Goal: Task Accomplishment & Management: Use online tool/utility

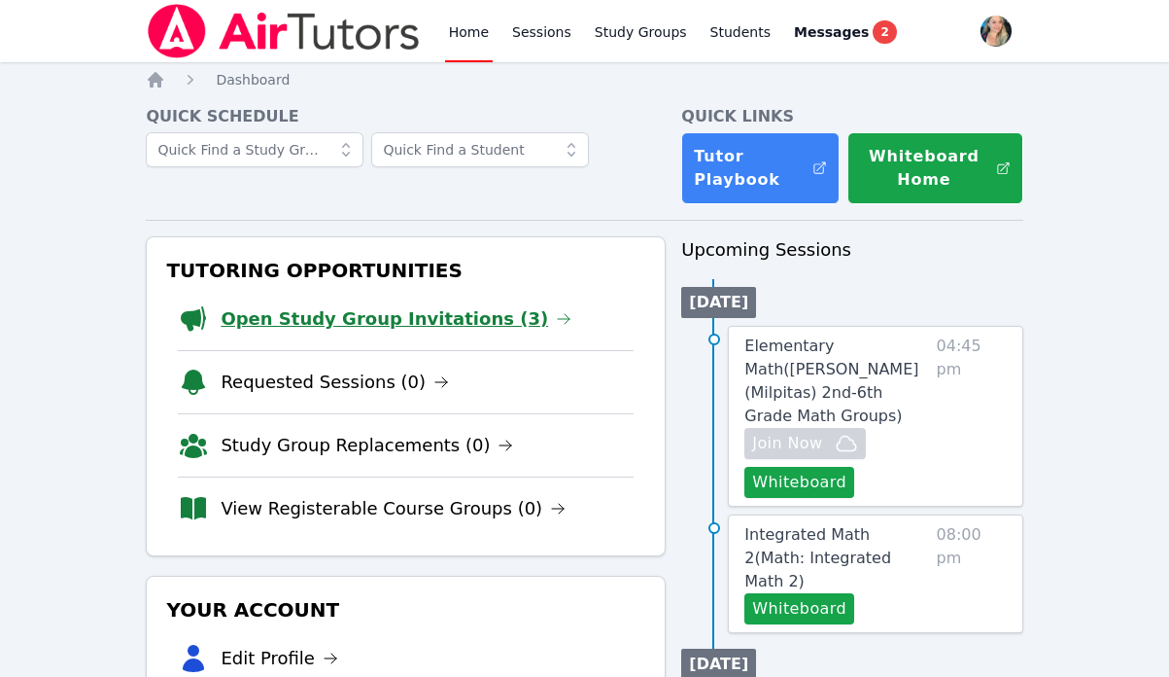
click at [346, 327] on link "Open Study Group Invitations (3)" at bounding box center [396, 318] width 351 height 27
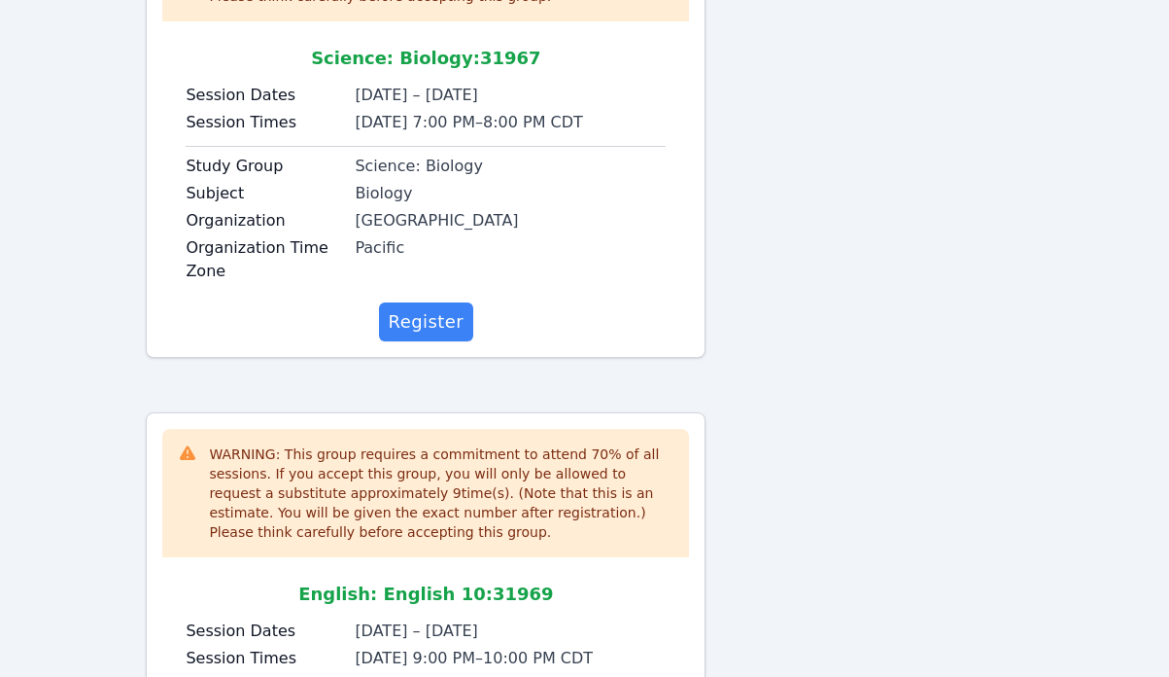
scroll to position [879, 0]
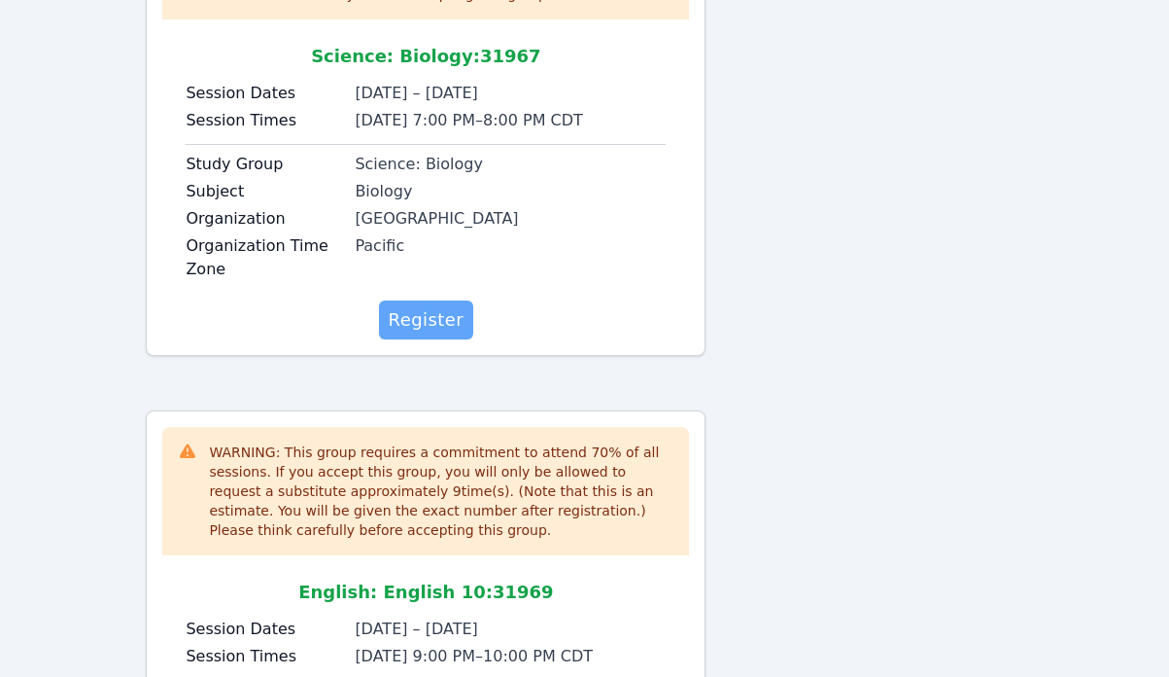
click at [441, 315] on span "Register" at bounding box center [427, 319] width 76 height 27
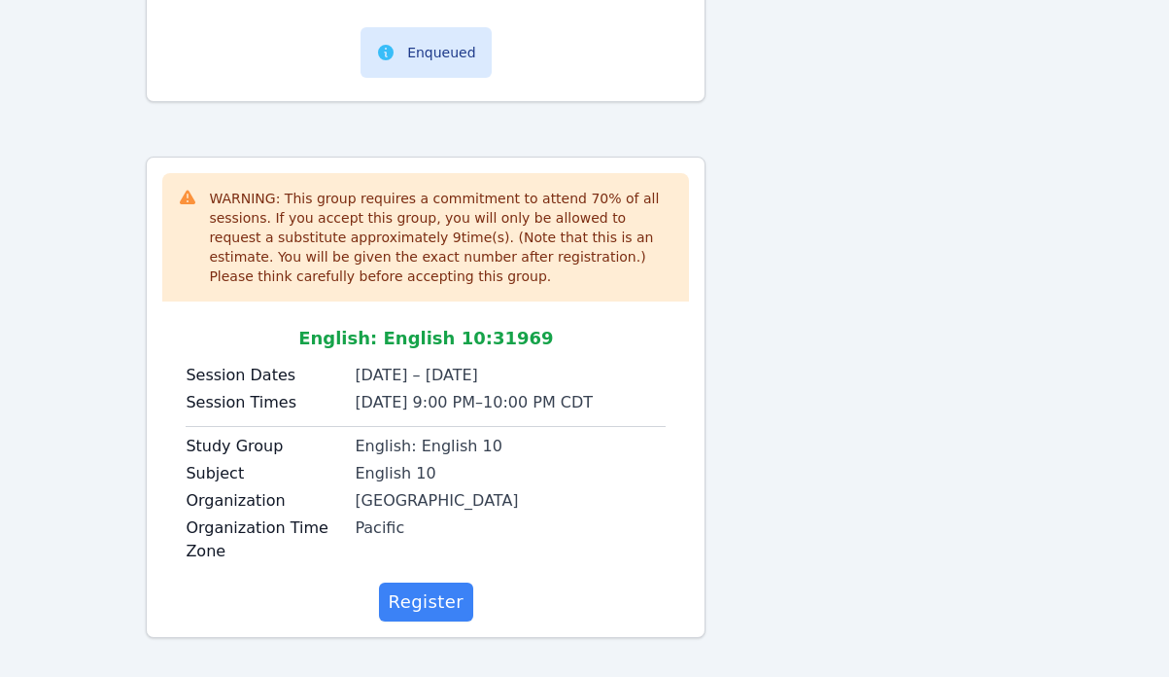
scroll to position [1175, 0]
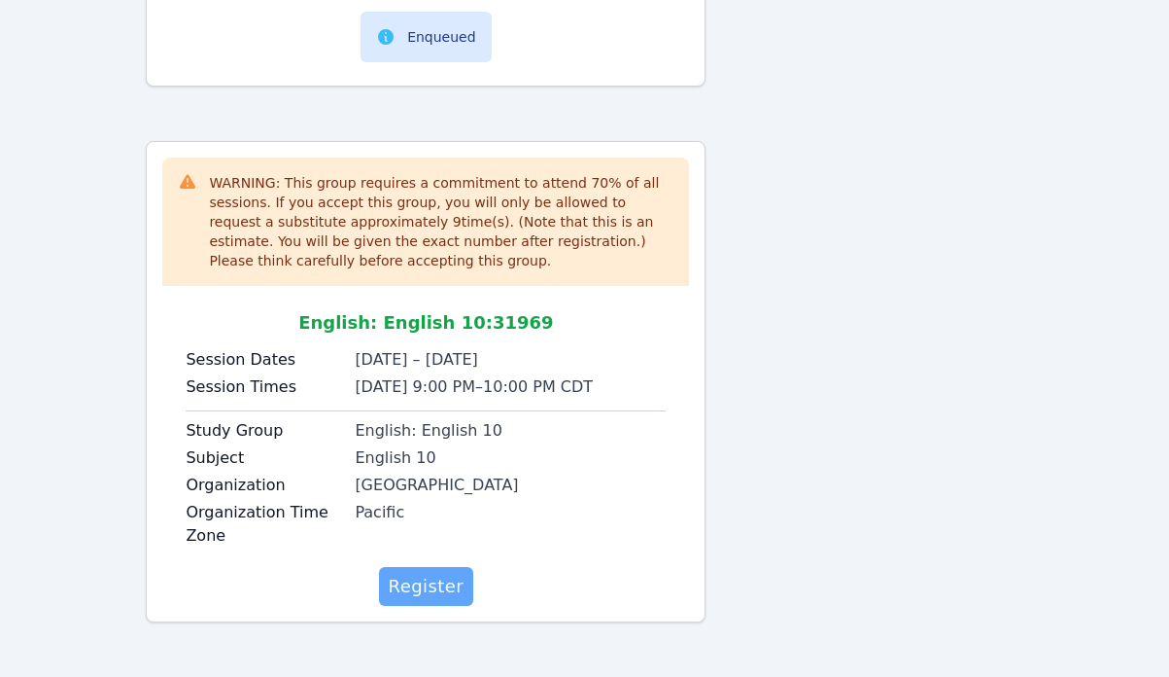
click at [425, 578] on span "Register" at bounding box center [427, 586] width 76 height 27
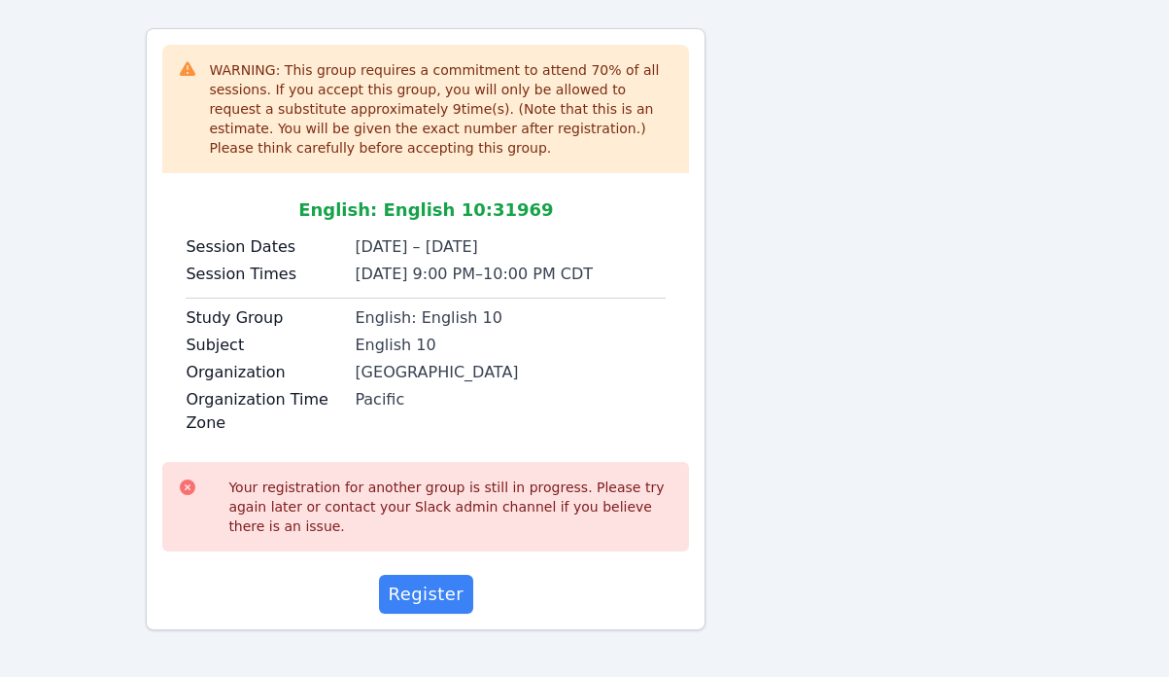
scroll to position [1293, 0]
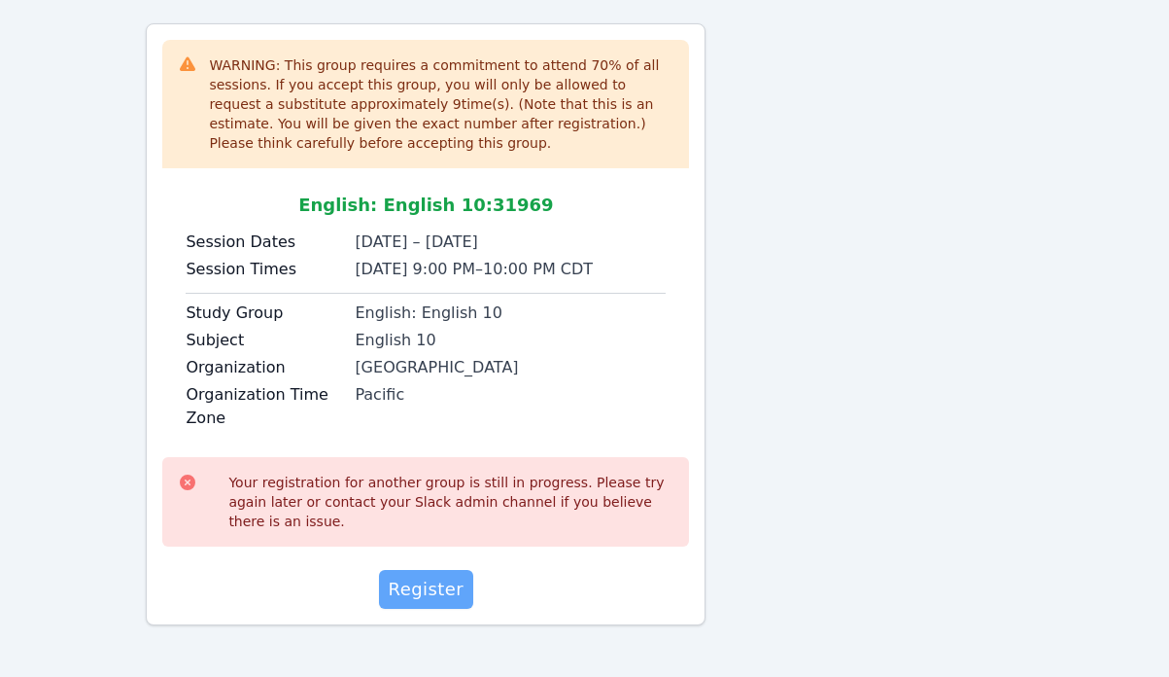
click at [415, 589] on span "Register" at bounding box center [427, 588] width 76 height 27
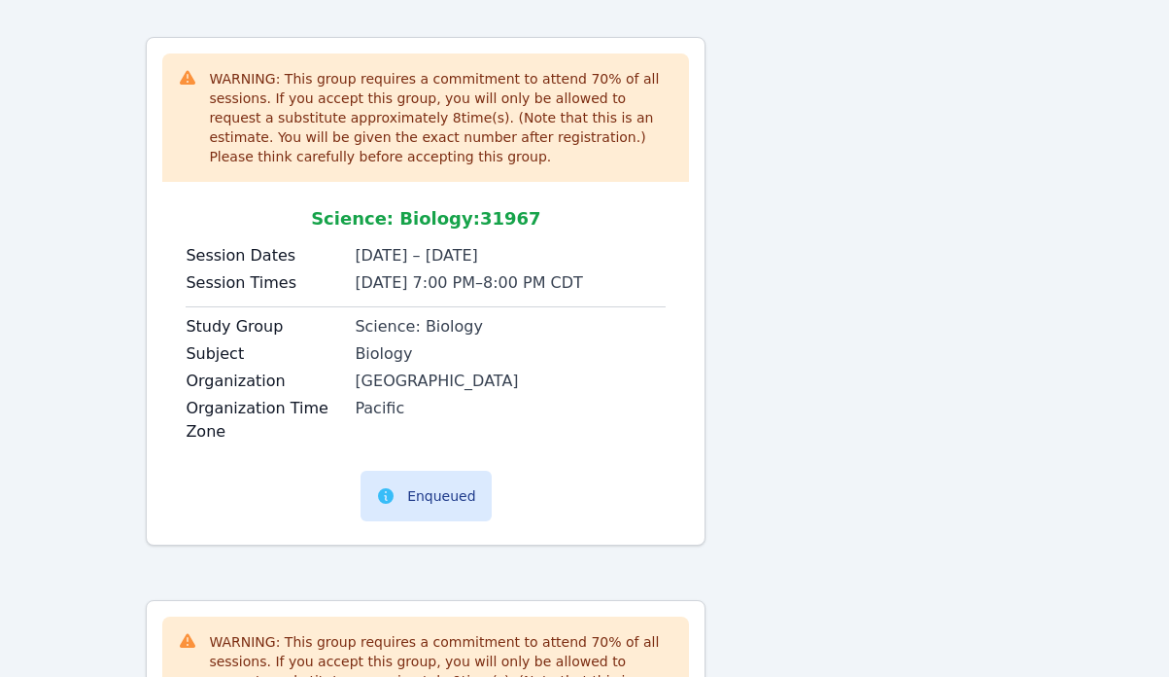
scroll to position [0, 0]
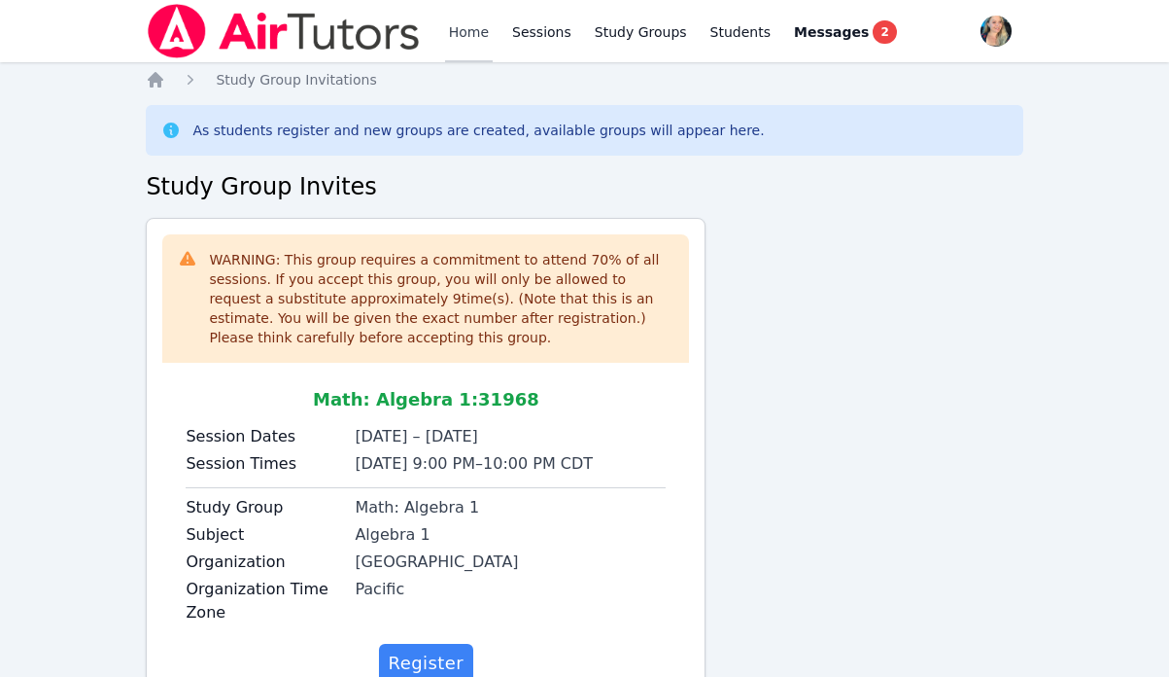
click at [465, 32] on link "Home" at bounding box center [469, 31] width 48 height 62
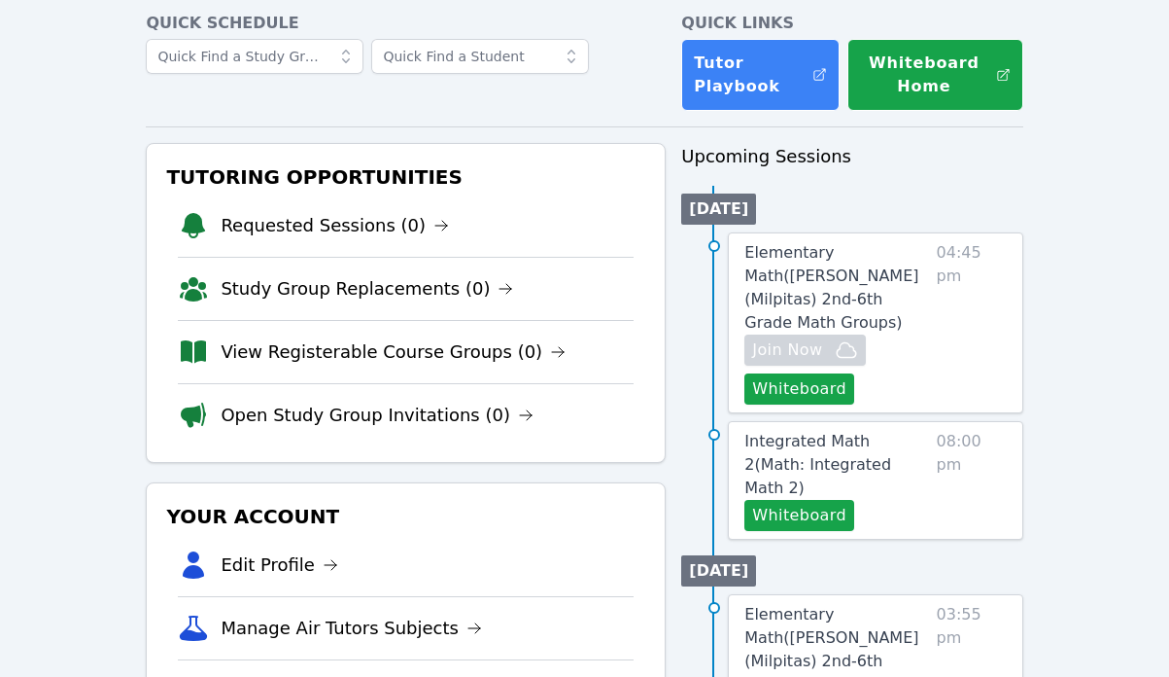
scroll to position [81, 0]
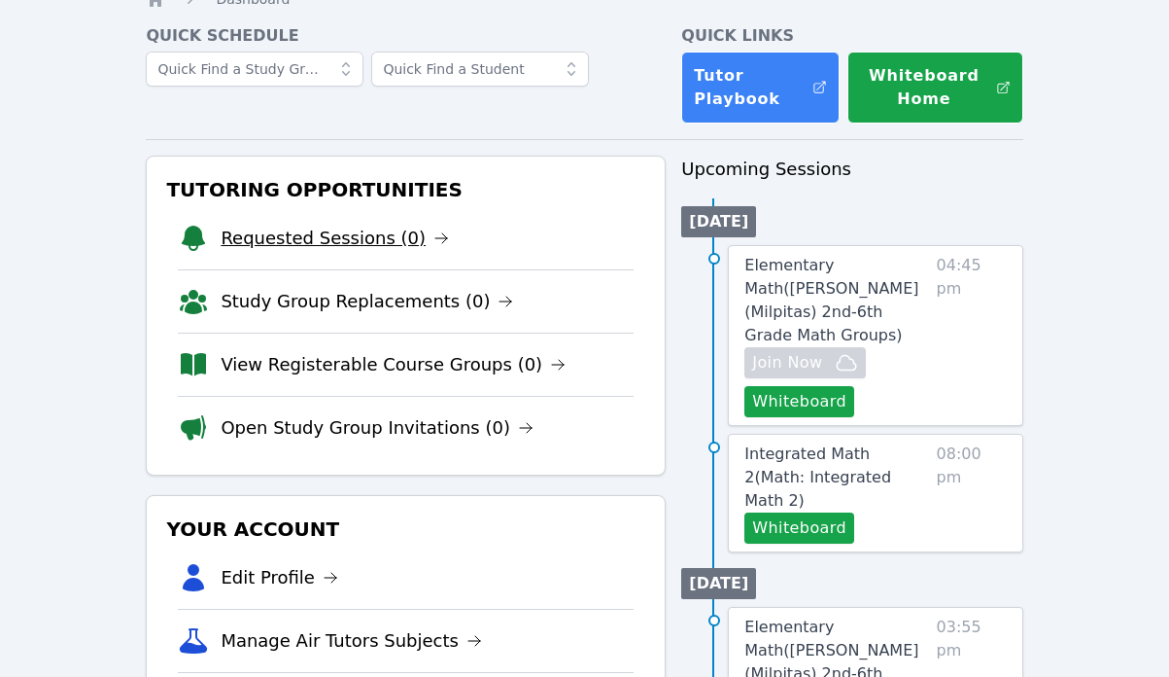
click at [362, 231] on link "Requested Sessions (0)" at bounding box center [335, 238] width 228 height 27
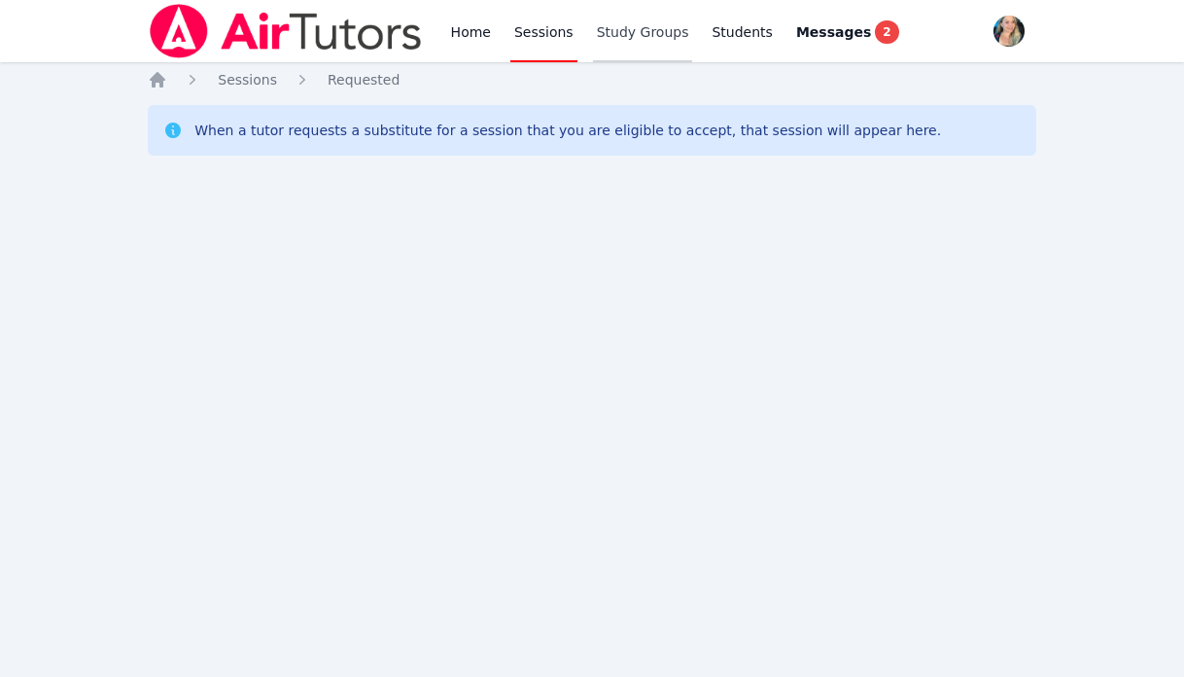
click at [646, 36] on link "Study Groups" at bounding box center [643, 31] width 100 height 62
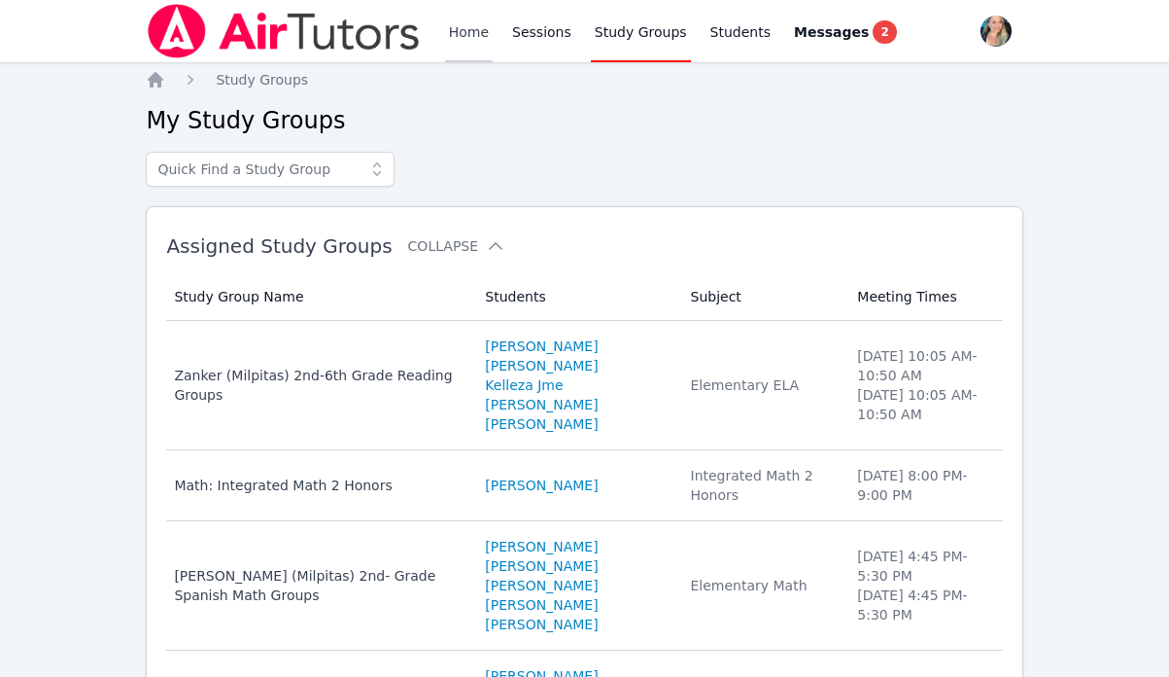
click at [467, 33] on link "Home" at bounding box center [469, 31] width 48 height 62
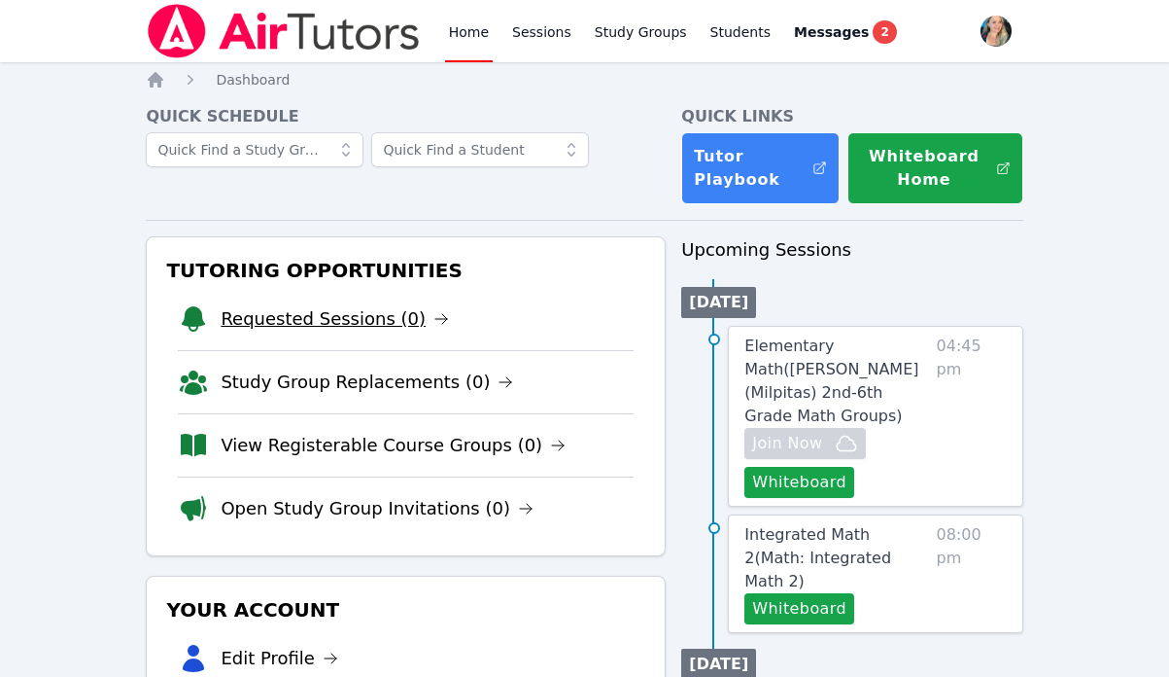
click at [320, 315] on link "Requested Sessions (0)" at bounding box center [335, 318] width 228 height 27
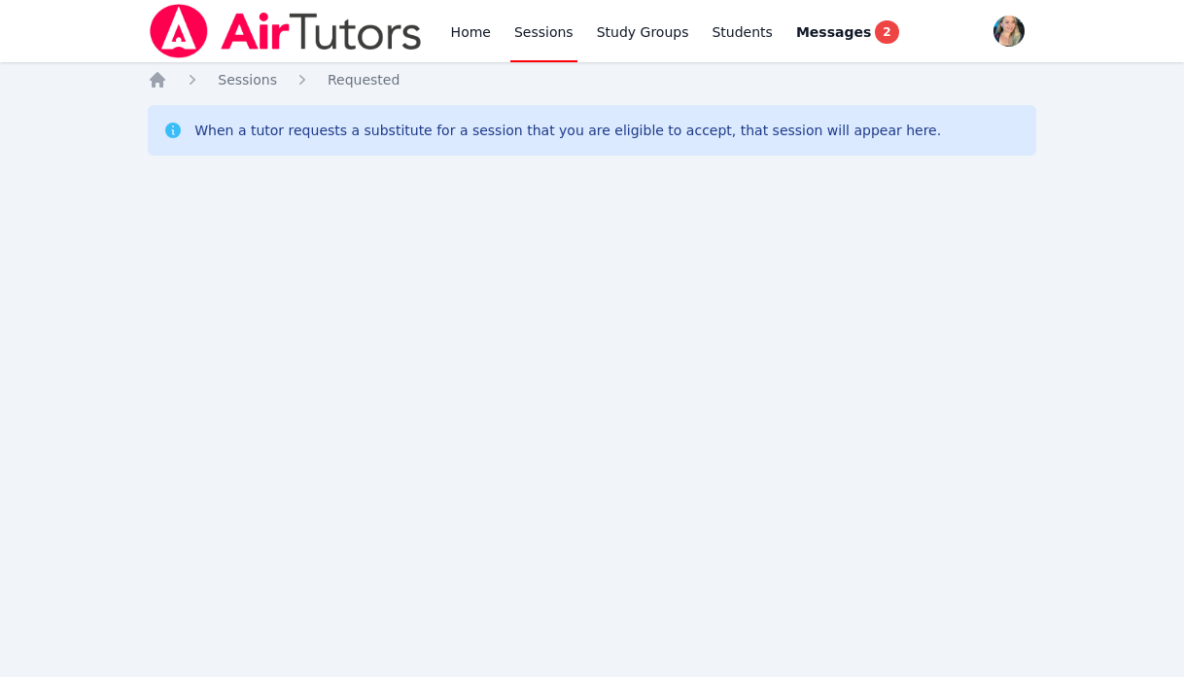
click at [492, 21] on div "Home Sessions Study Groups Students Messages 2" at bounding box center [675, 31] width 456 height 62
click at [471, 27] on link "Home" at bounding box center [471, 31] width 48 height 62
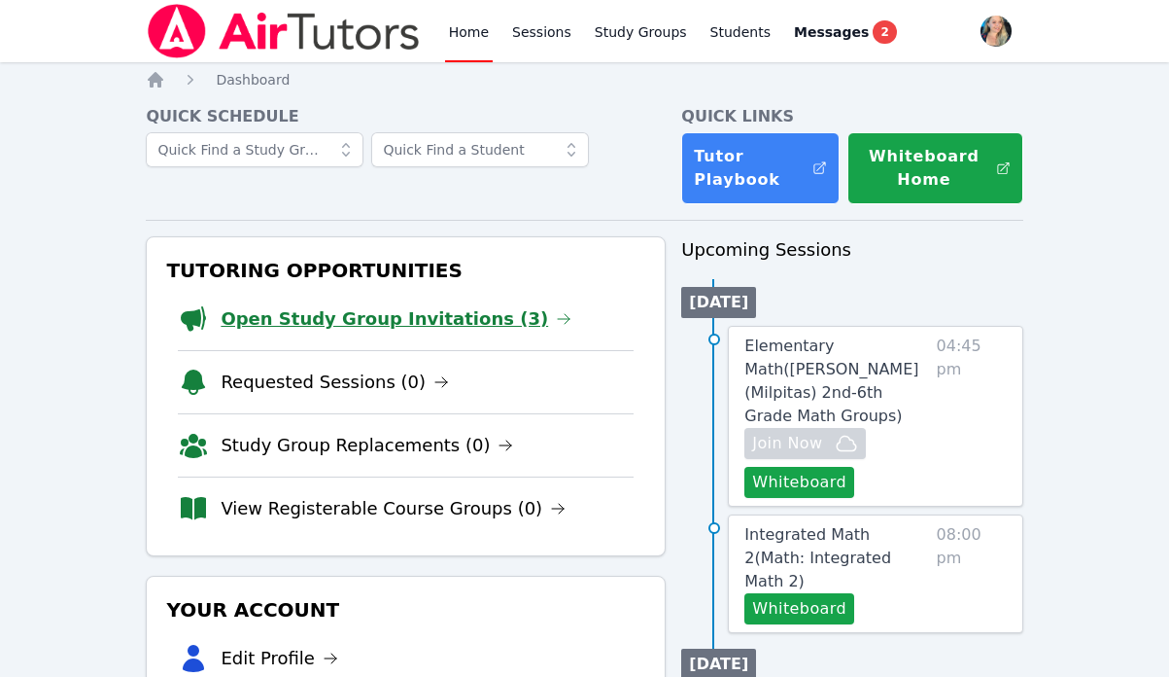
click at [433, 313] on link "Open Study Group Invitations (3)" at bounding box center [396, 318] width 351 height 27
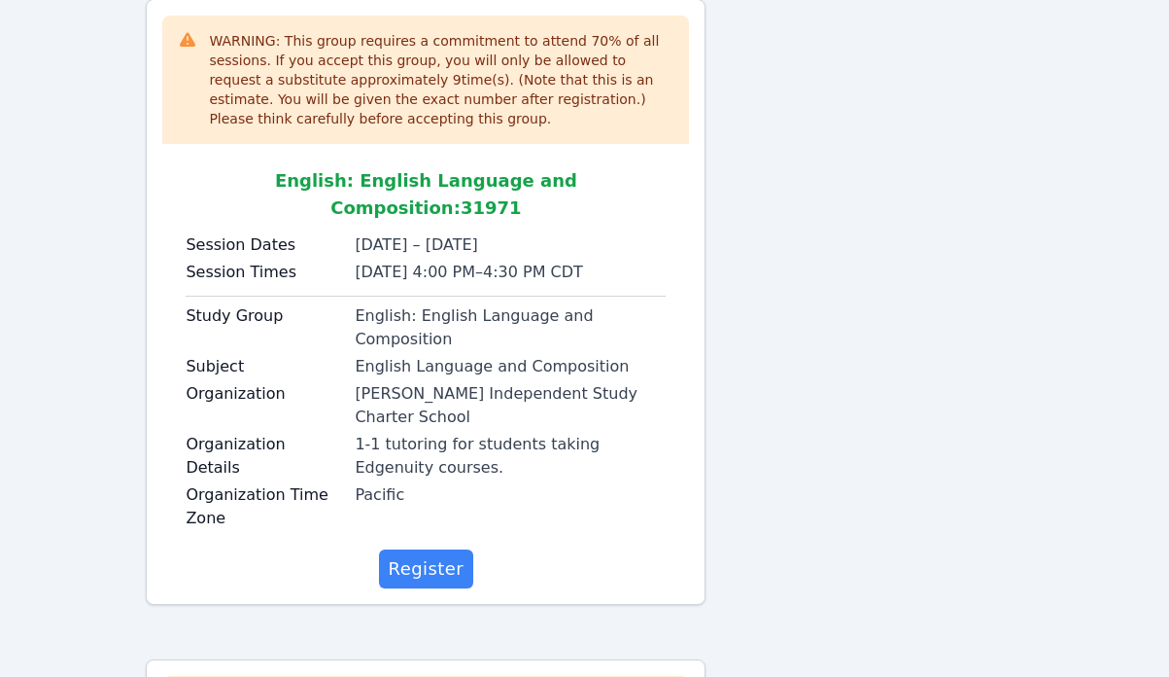
scroll to position [225, 0]
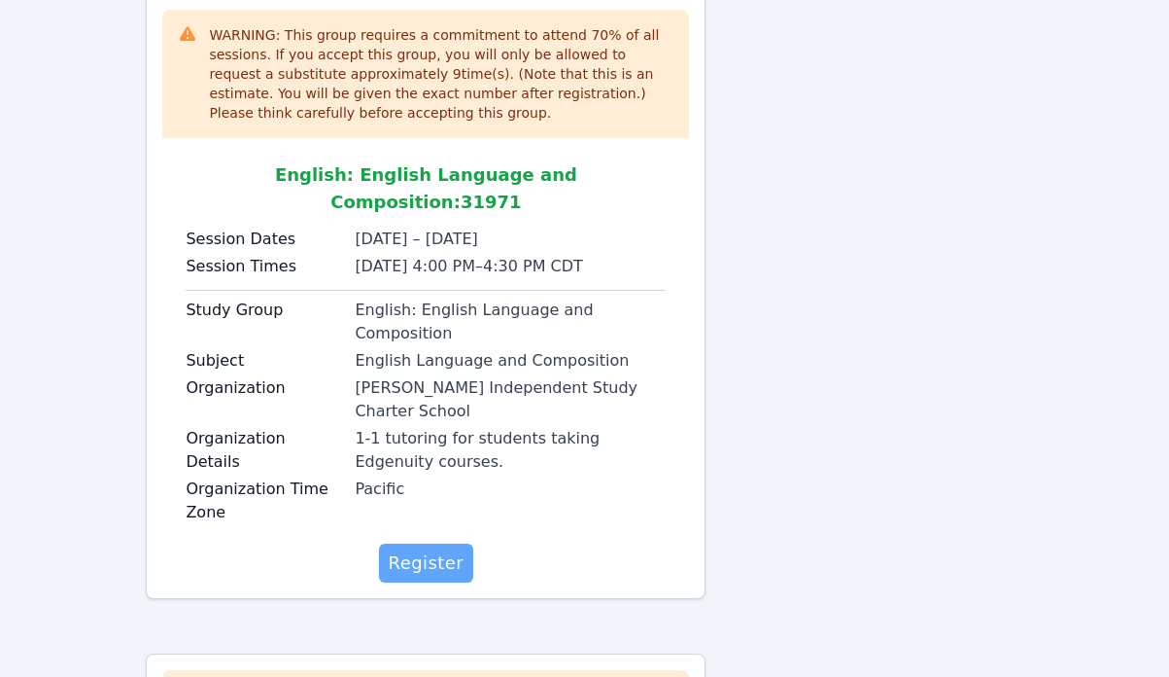
click at [424, 549] on span "Register" at bounding box center [427, 562] width 76 height 27
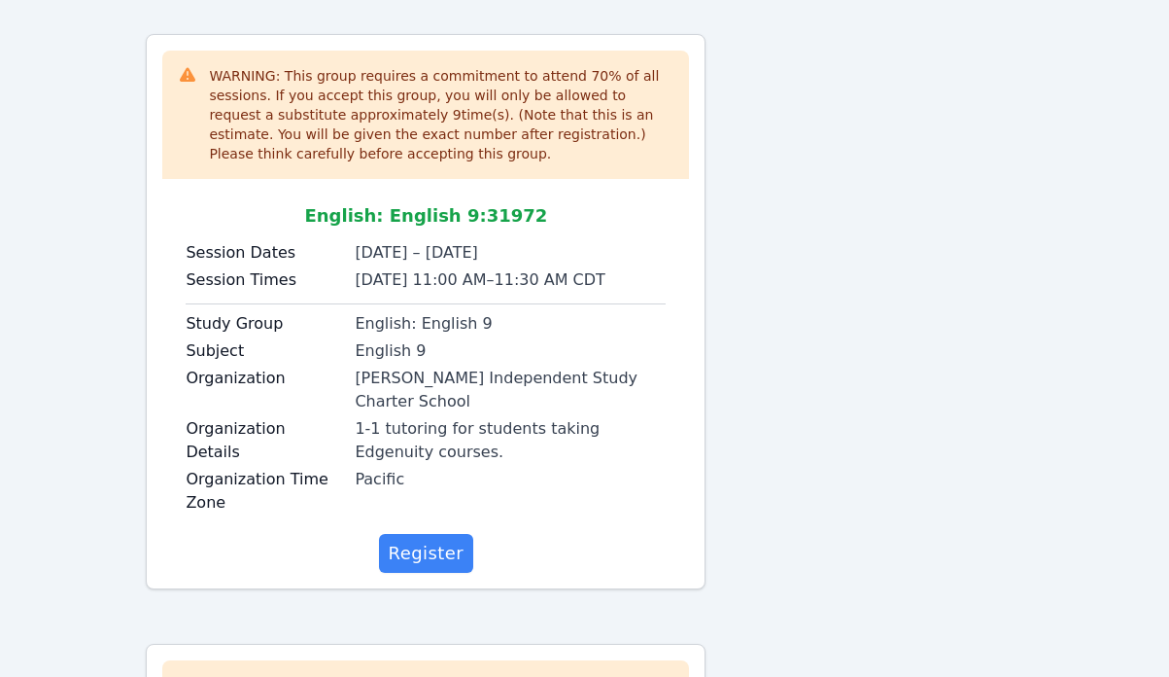
scroll to position [919, 0]
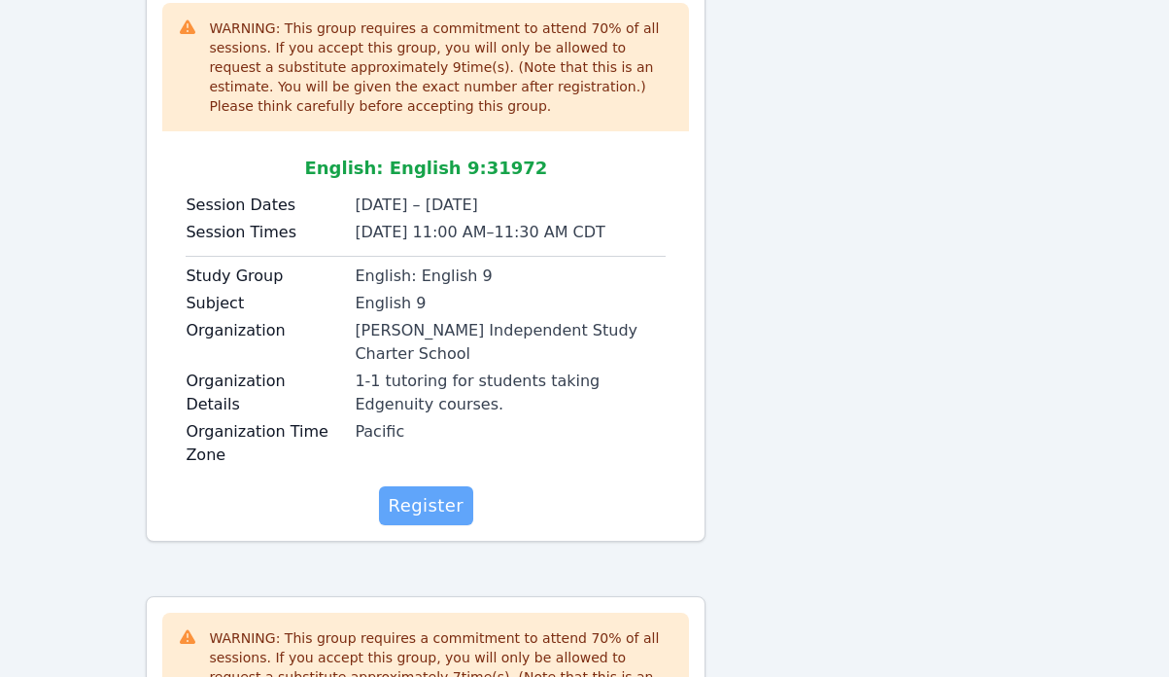
click at [433, 492] on span "Register" at bounding box center [427, 505] width 76 height 27
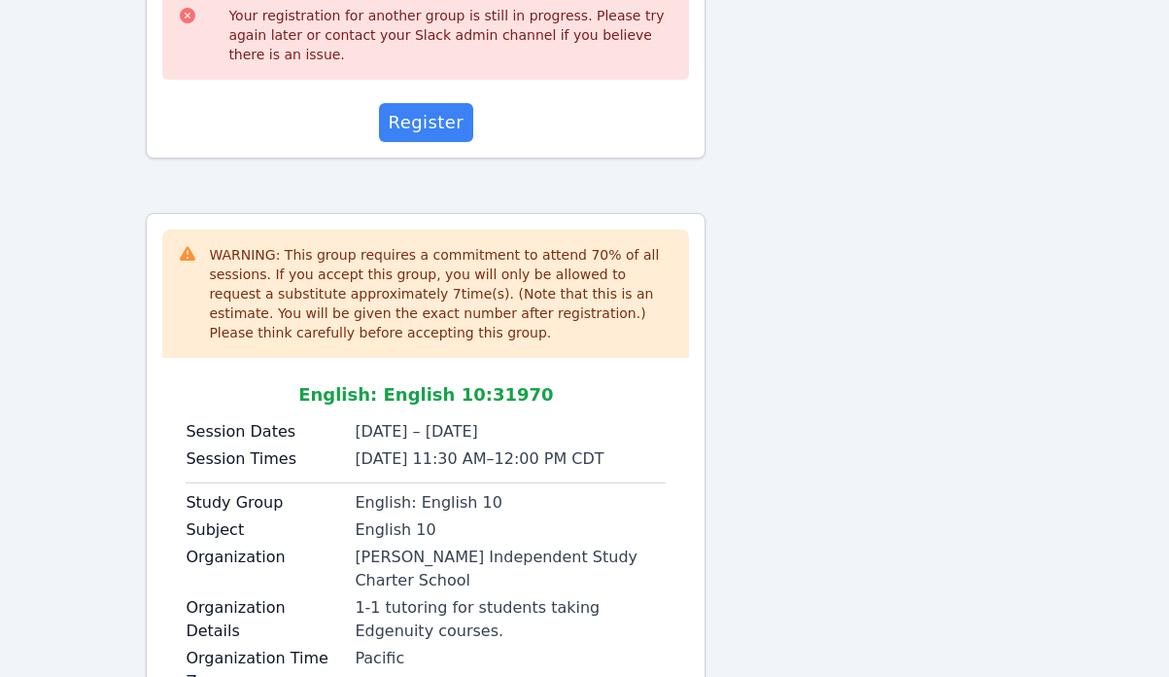
scroll to position [1447, 0]
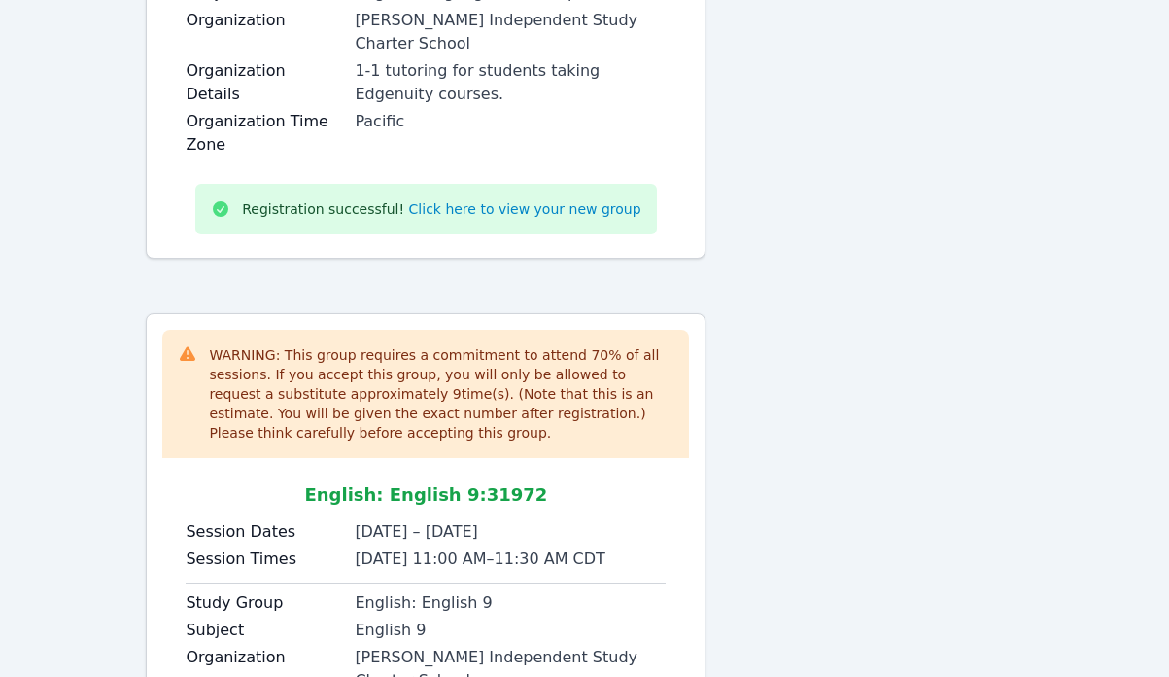
scroll to position [872, 0]
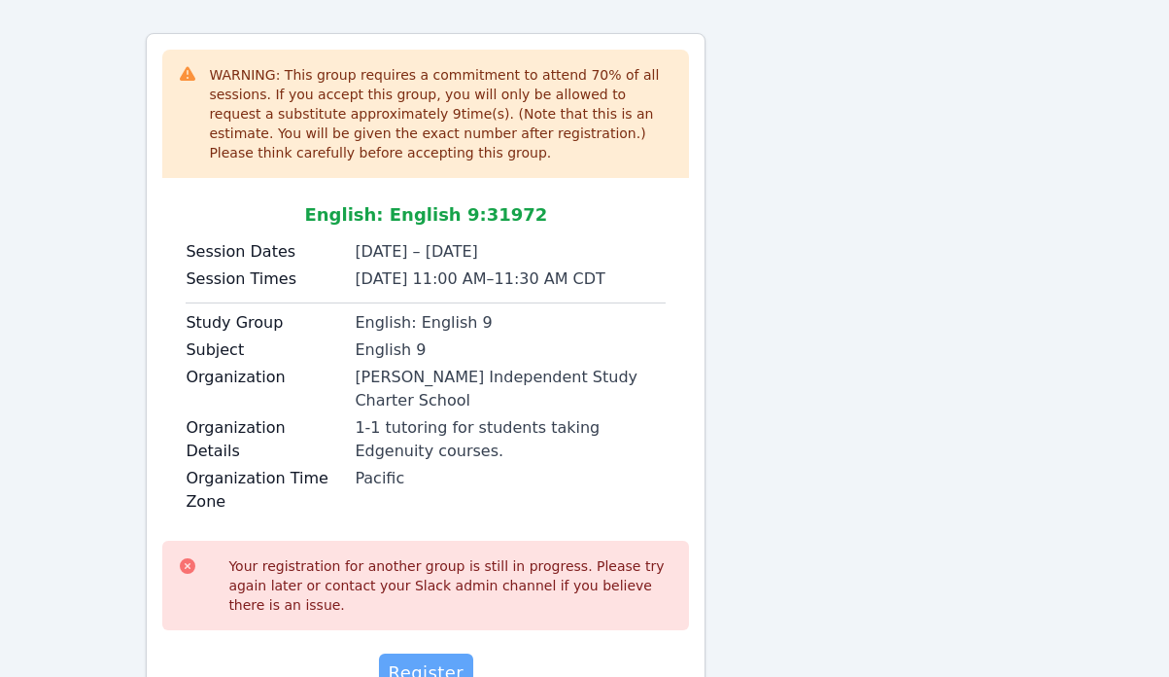
click at [409, 659] on span "Register" at bounding box center [427, 672] width 76 height 27
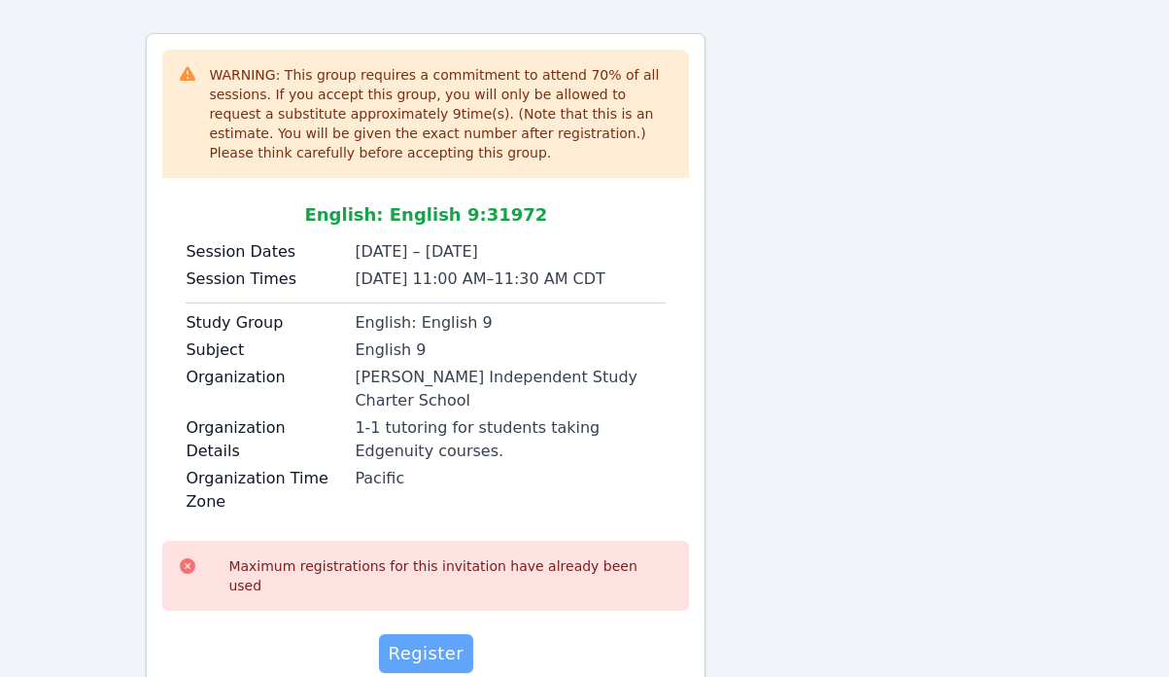
click at [444, 634] on button "Register" at bounding box center [426, 653] width 95 height 39
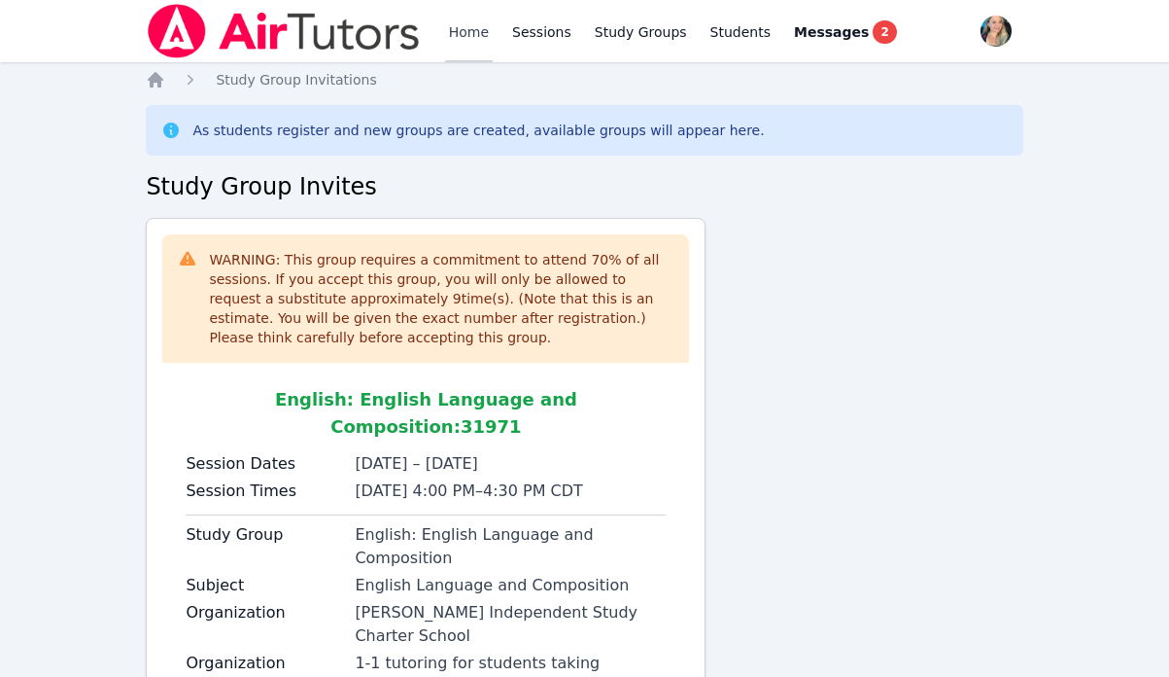
click at [446, 27] on link "Home" at bounding box center [469, 31] width 48 height 62
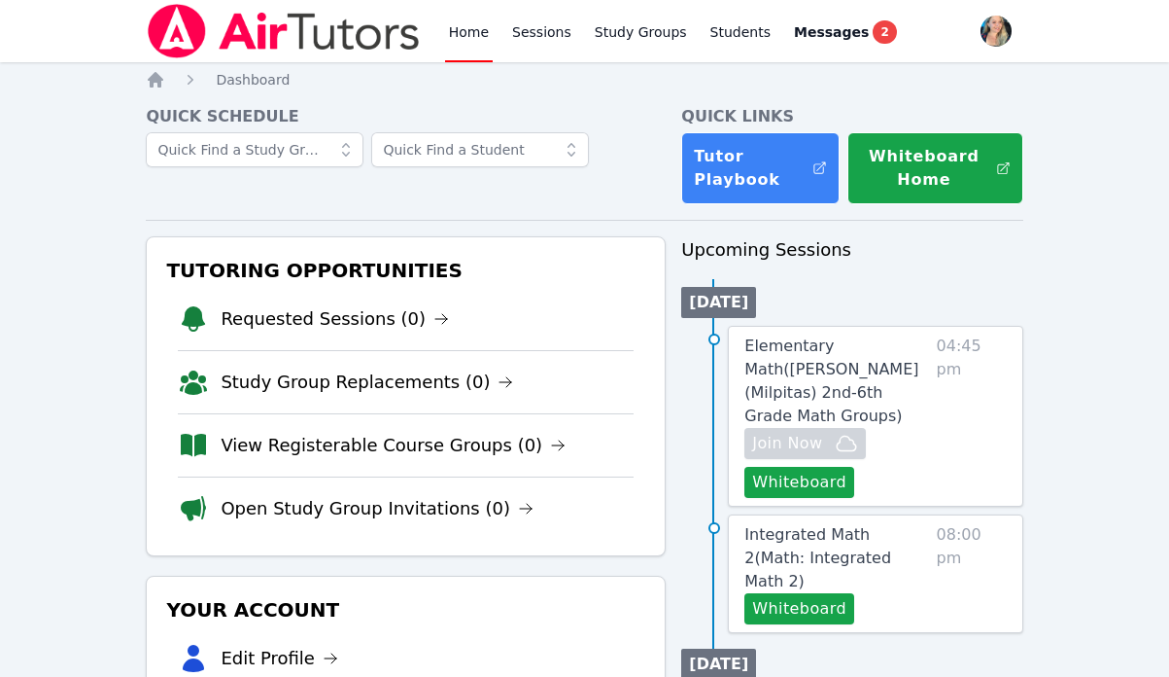
scroll to position [1, 0]
click at [535, 27] on link "Sessions" at bounding box center [541, 31] width 67 height 62
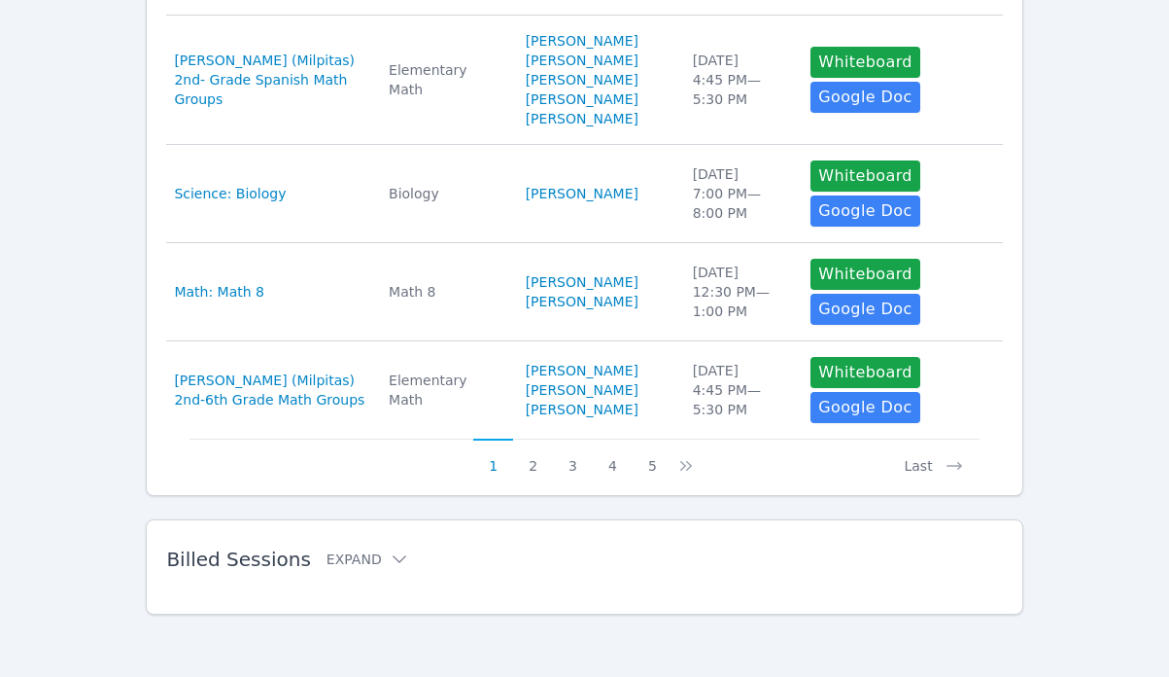
scroll to position [1181, 0]
click at [540, 465] on button "2" at bounding box center [533, 456] width 40 height 37
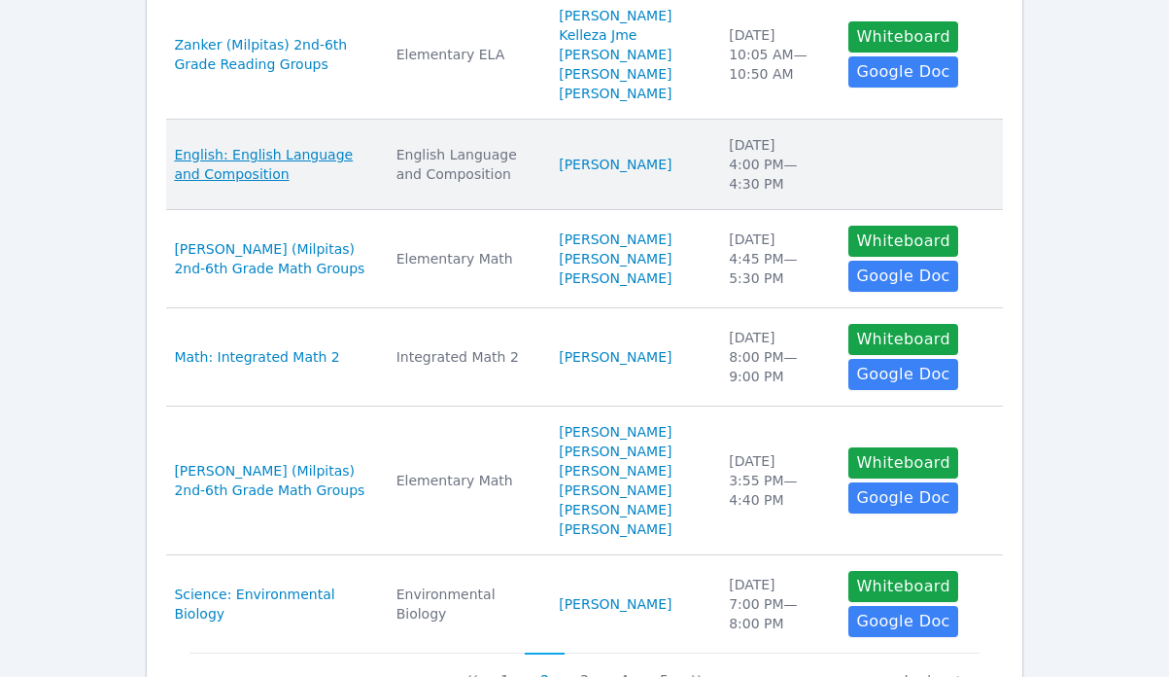
scroll to position [927, 0]
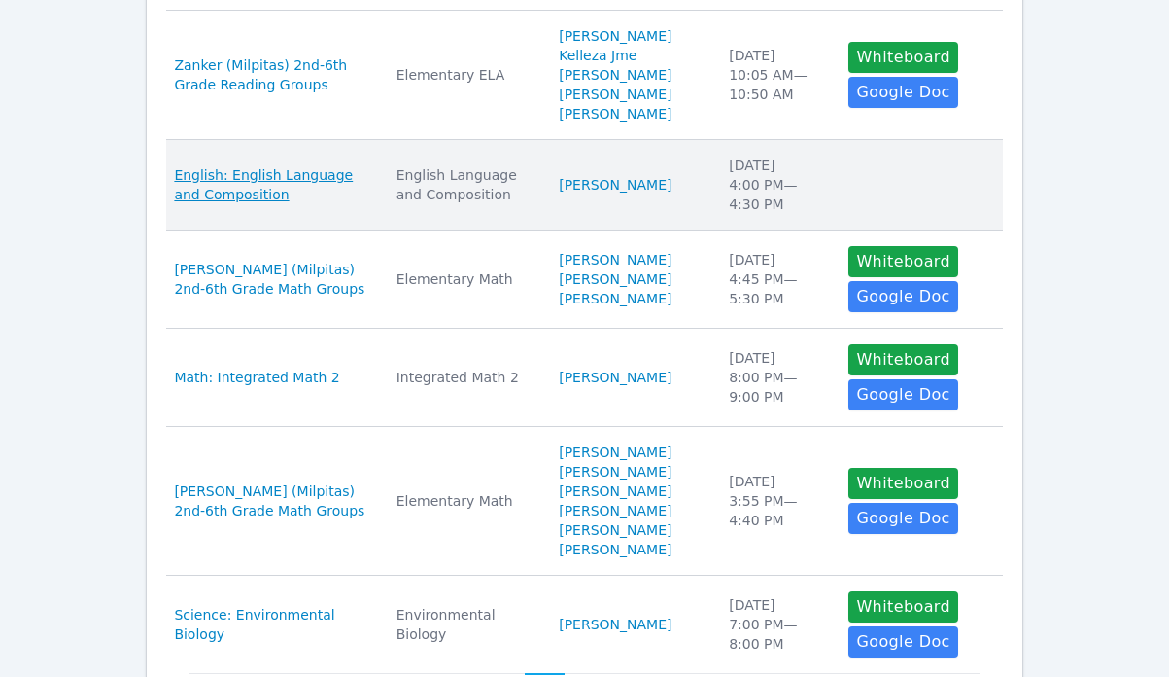
click at [277, 204] on span "English: English Language and Composition" at bounding box center [273, 184] width 198 height 39
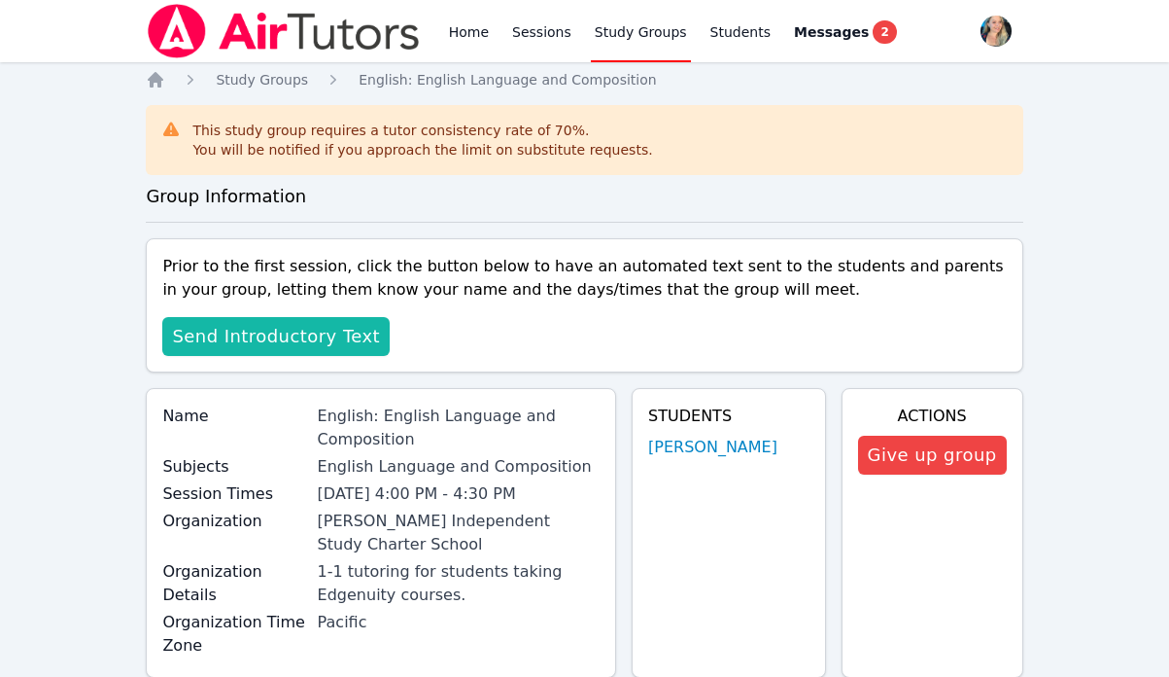
click at [280, 343] on span "Send Introductory Text" at bounding box center [276, 336] width 208 height 27
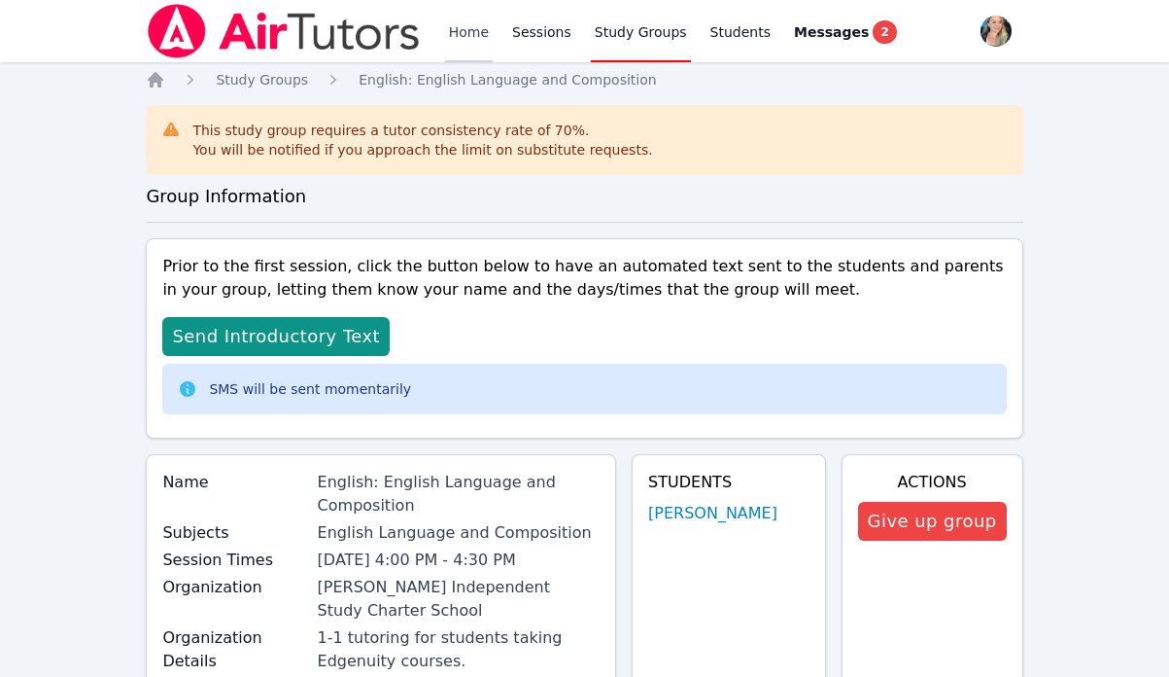
click at [464, 35] on link "Home" at bounding box center [469, 31] width 48 height 62
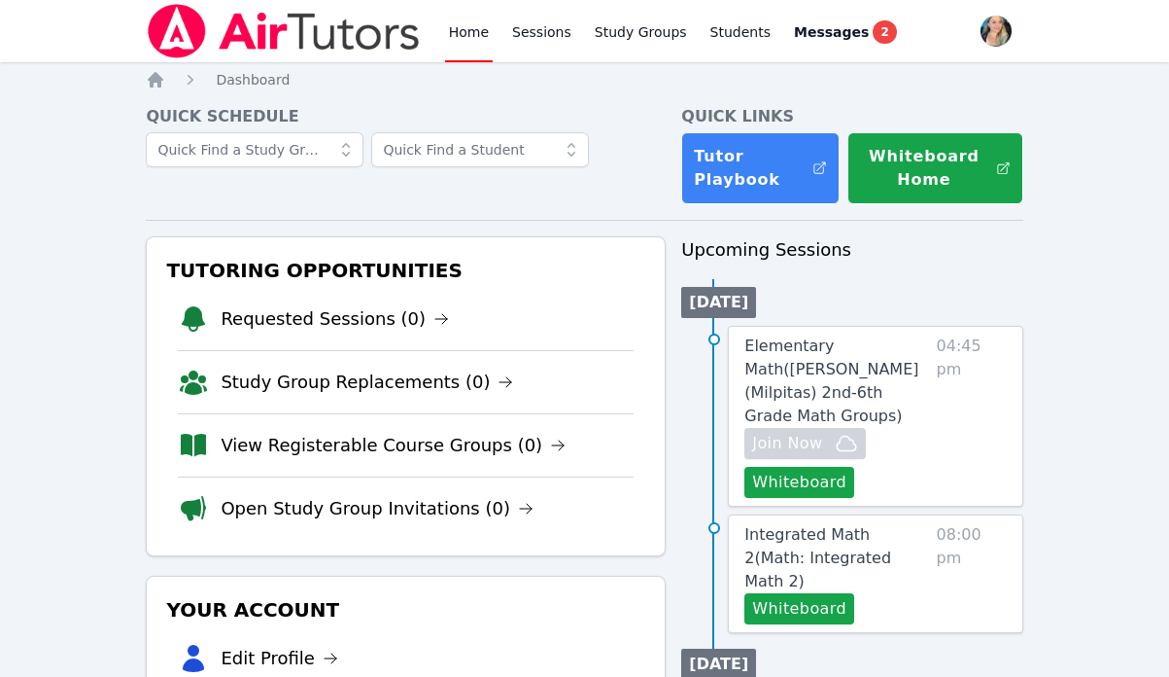
click at [469, 27] on link "Home" at bounding box center [469, 31] width 48 height 62
click at [628, 39] on link "Study Groups" at bounding box center [641, 31] width 100 height 62
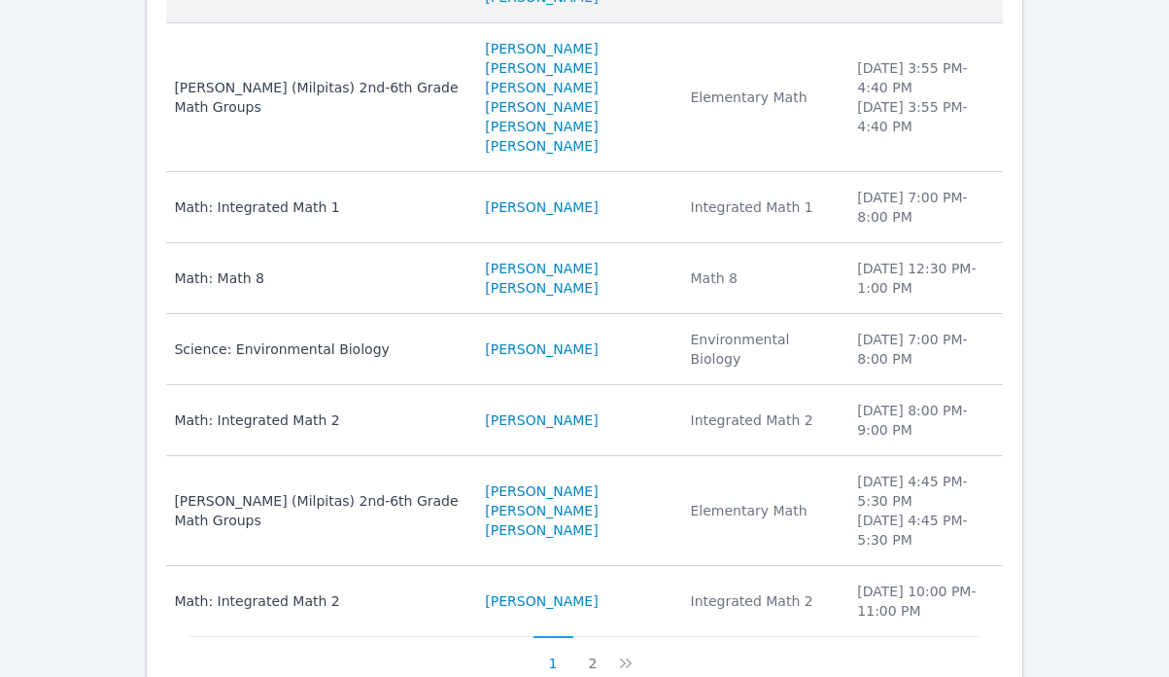
scroll to position [628, 0]
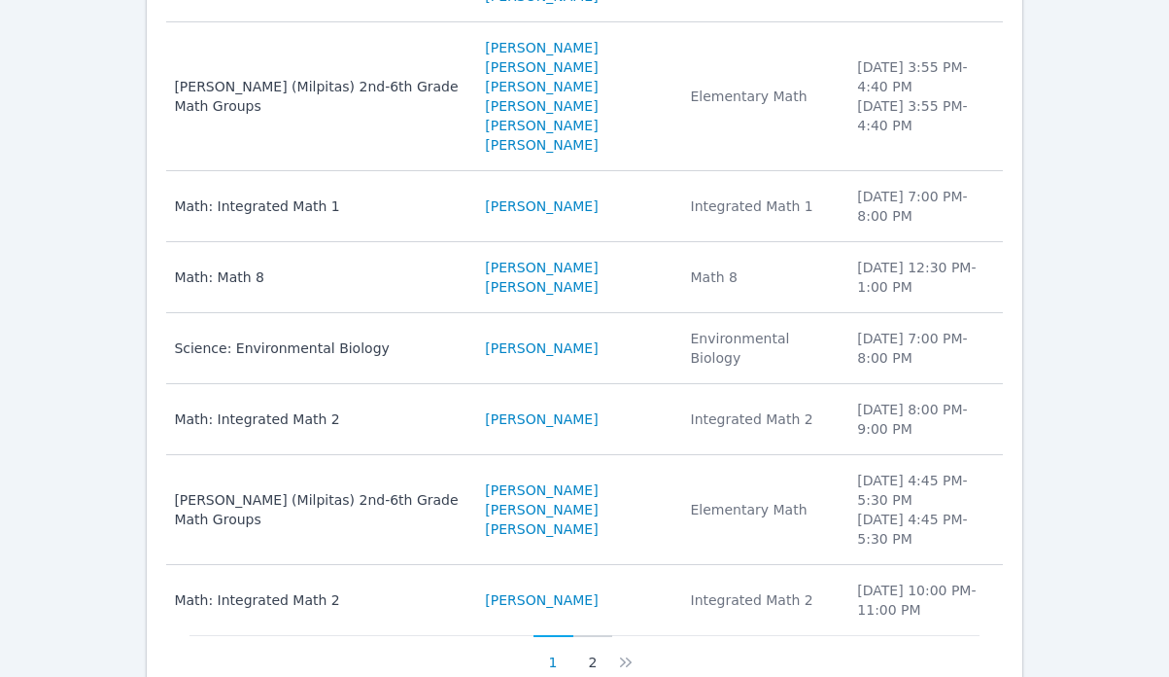
click at [590, 635] on button "2" at bounding box center [593, 653] width 40 height 37
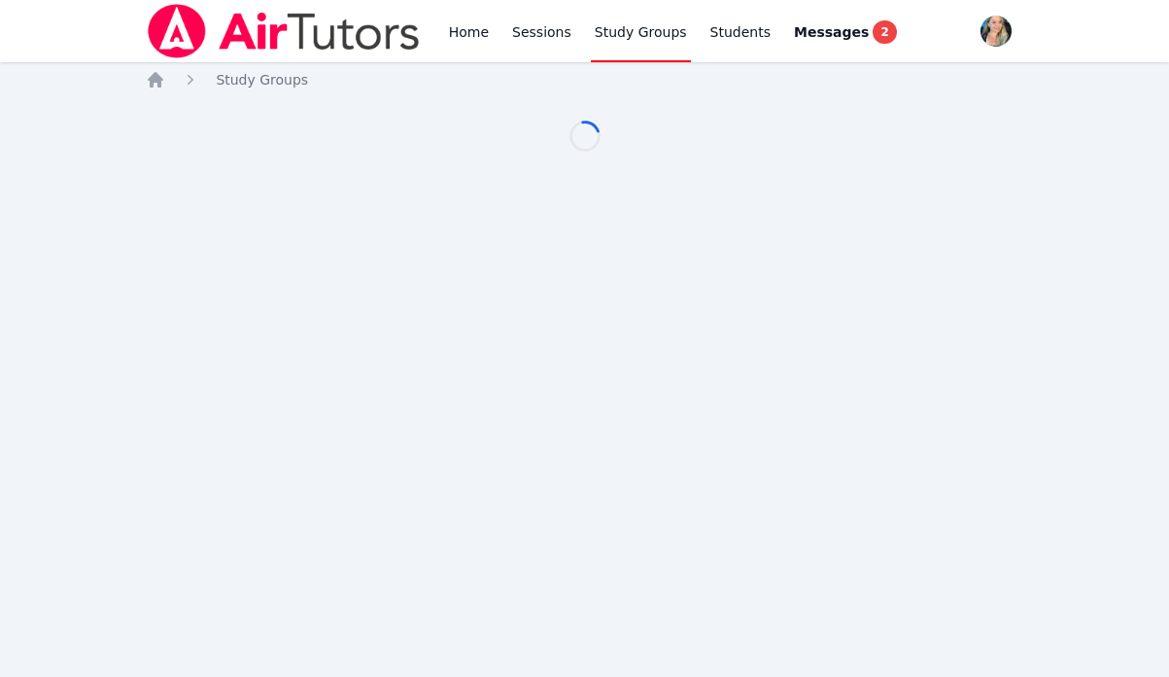
scroll to position [0, 0]
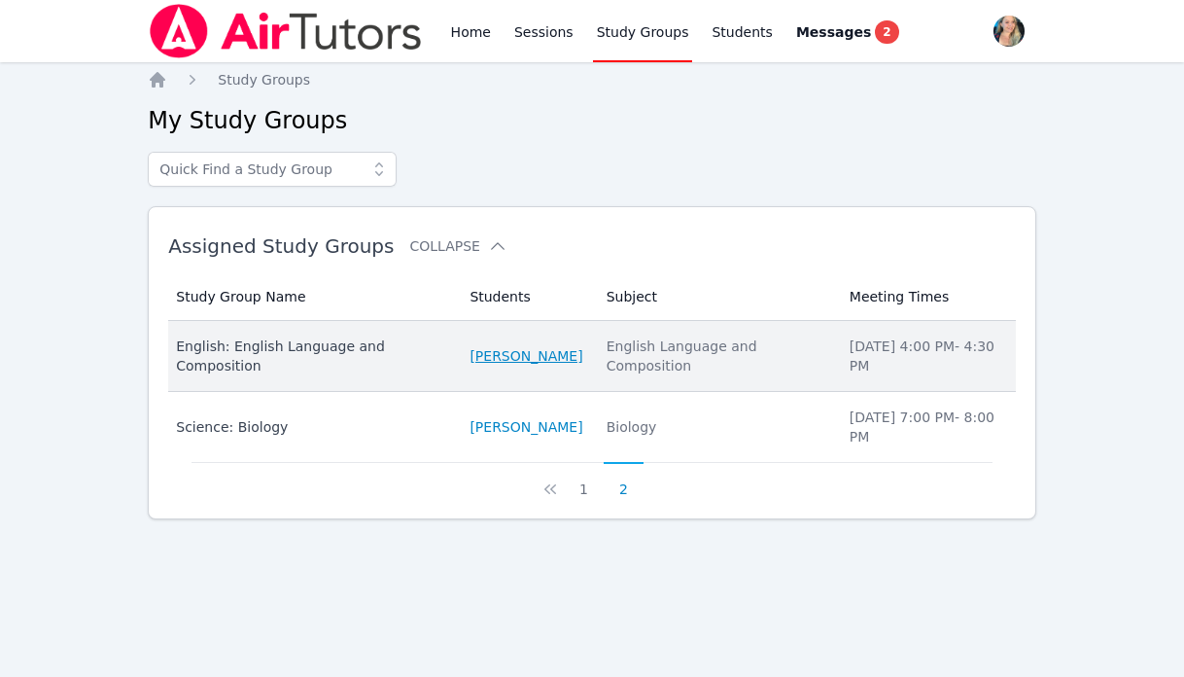
click at [489, 365] on link "Ahmad Ali Sayeed" at bounding box center [525, 355] width 113 height 19
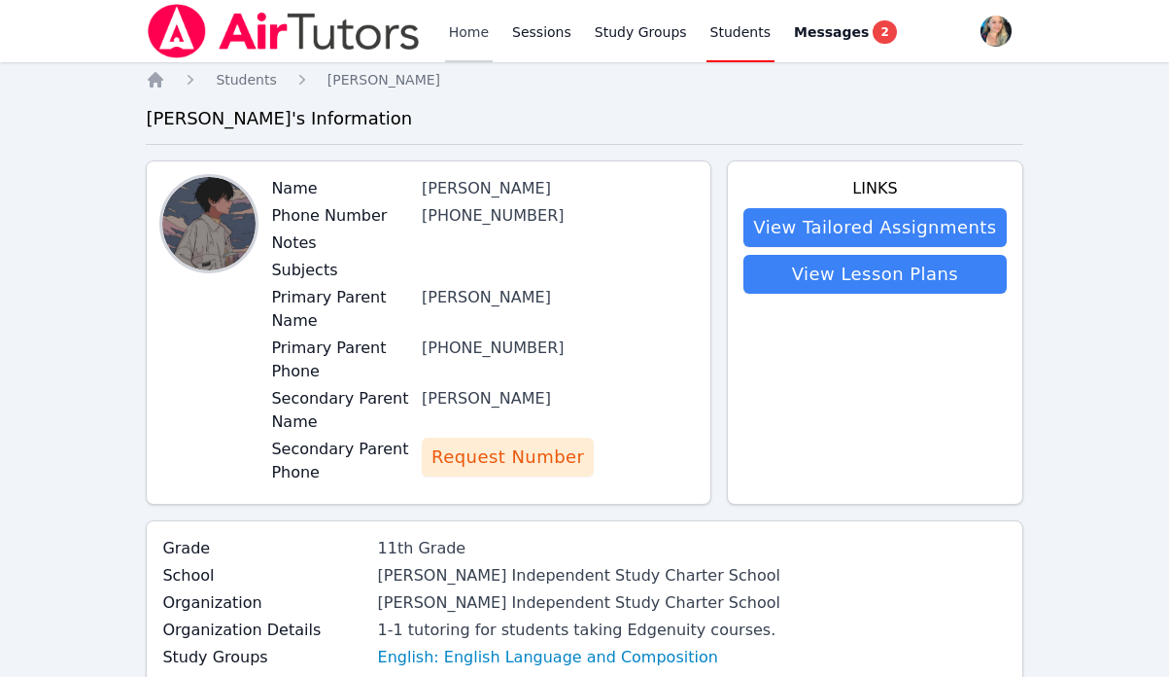
click at [471, 36] on link "Home" at bounding box center [469, 31] width 48 height 62
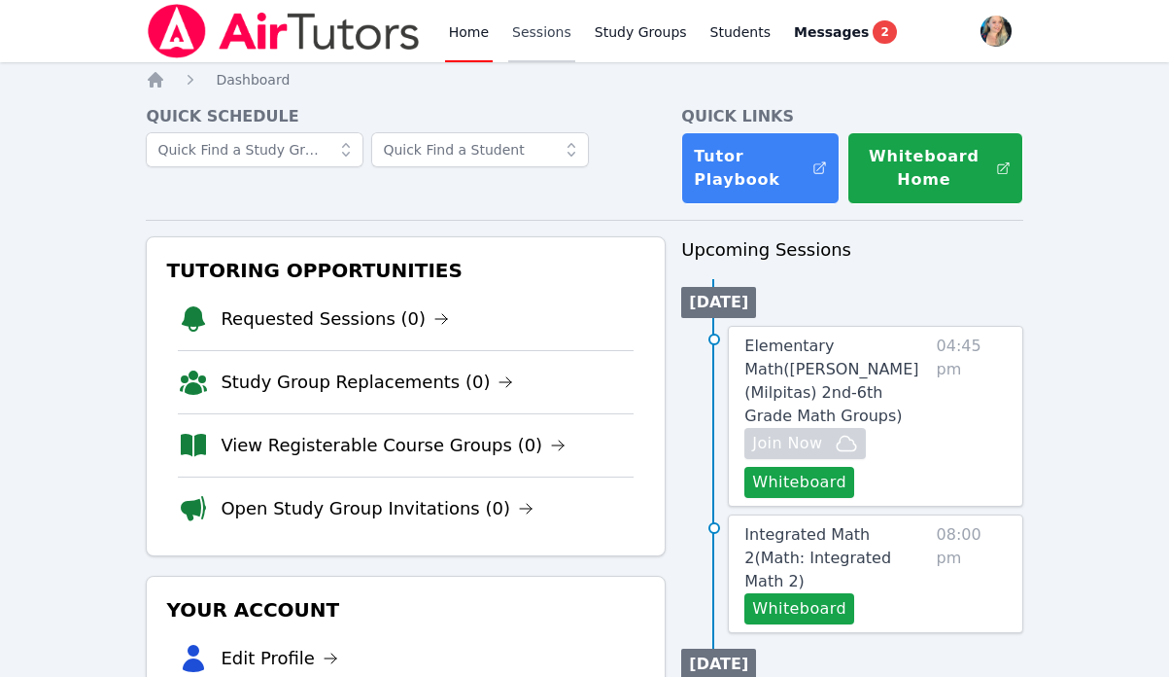
click at [527, 20] on link "Sessions" at bounding box center [541, 31] width 67 height 62
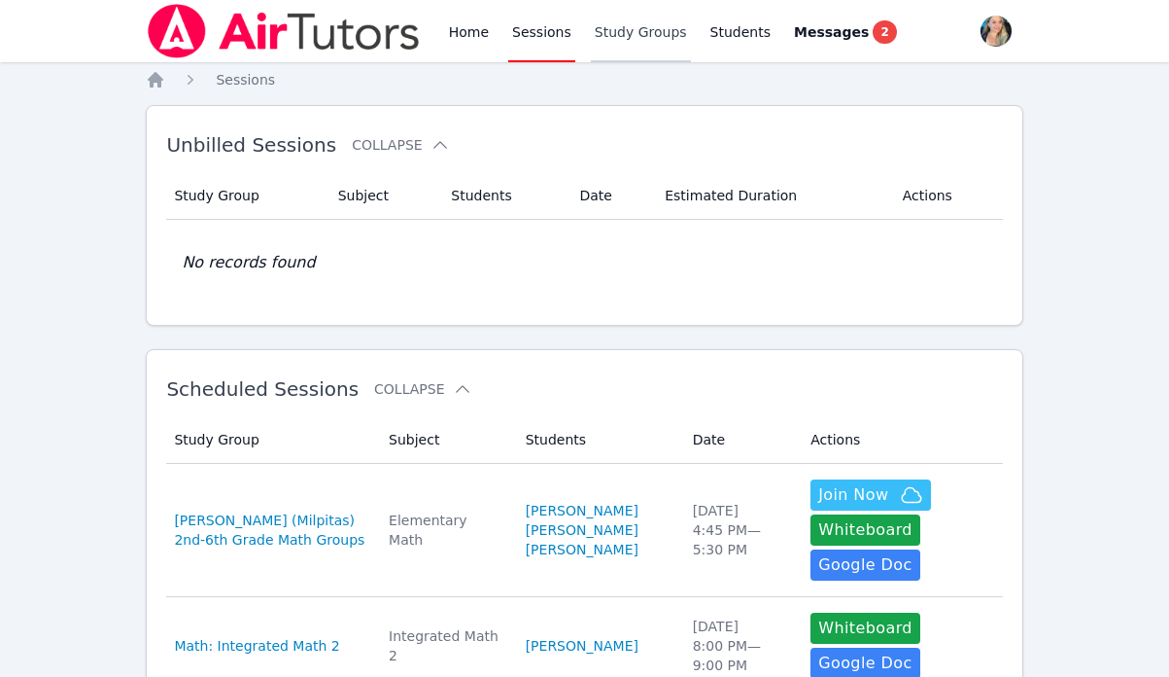
click at [629, 51] on link "Study Groups" at bounding box center [641, 31] width 100 height 62
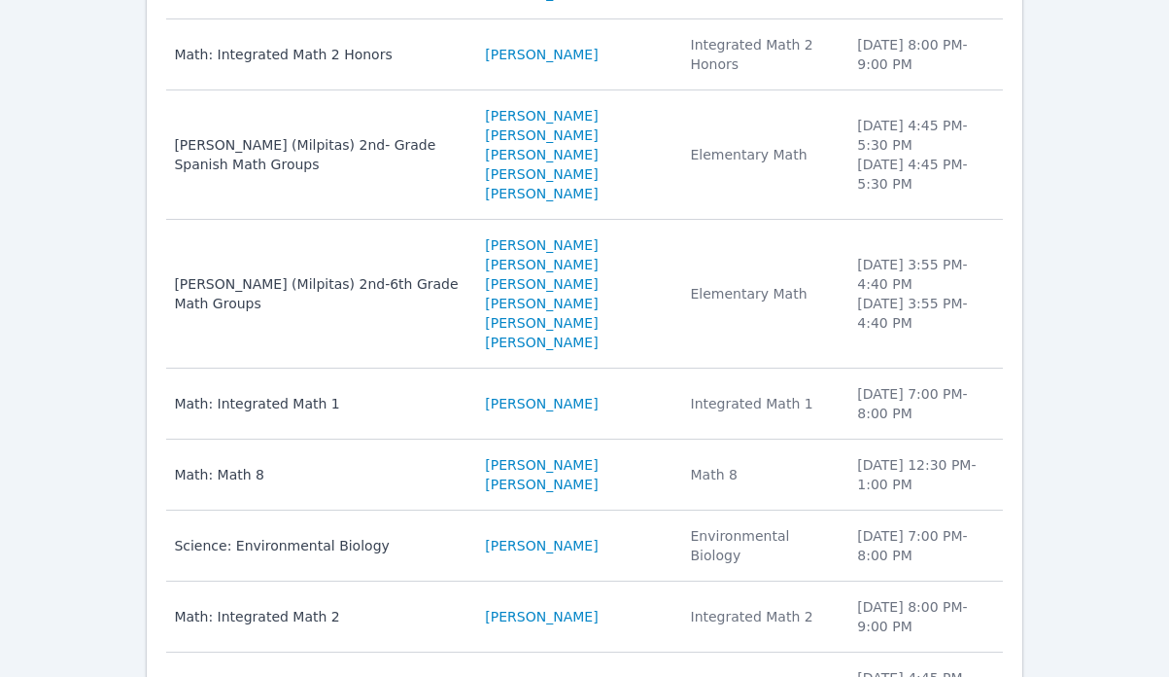
scroll to position [628, 0]
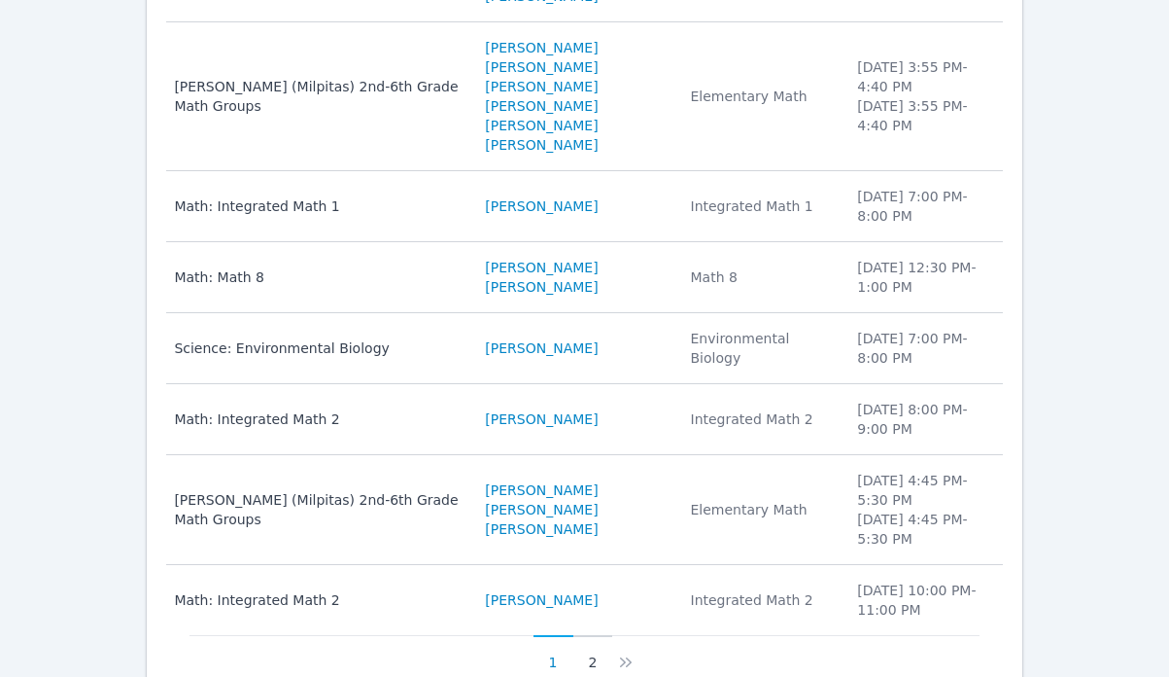
click at [595, 635] on button "2" at bounding box center [593, 653] width 40 height 37
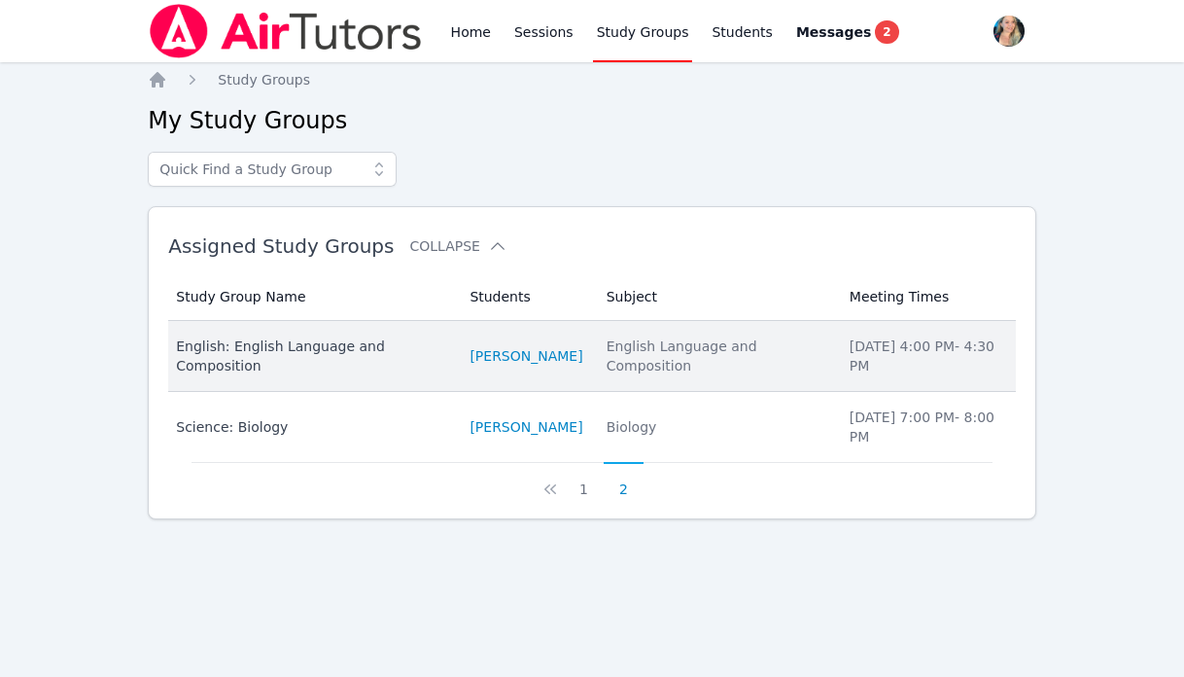
click at [642, 344] on div "English Language and Composition" at bounding box center [717, 355] width 220 height 39
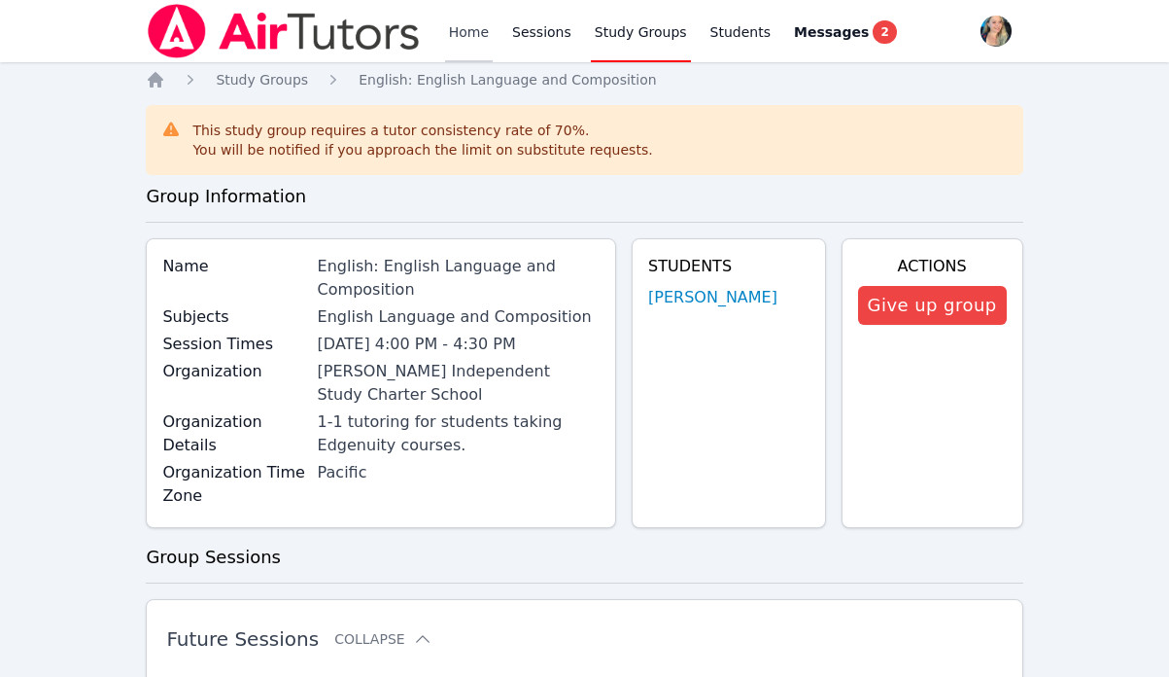
click at [468, 25] on link "Home" at bounding box center [469, 31] width 48 height 62
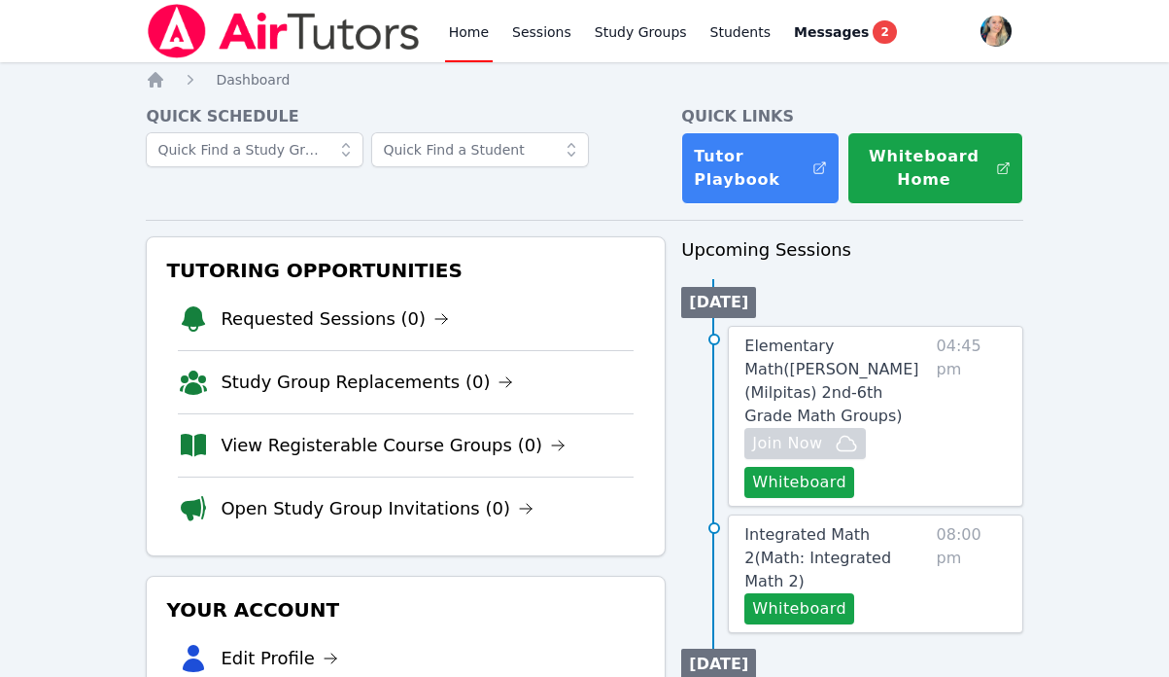
click at [478, 35] on link "Home" at bounding box center [469, 31] width 48 height 62
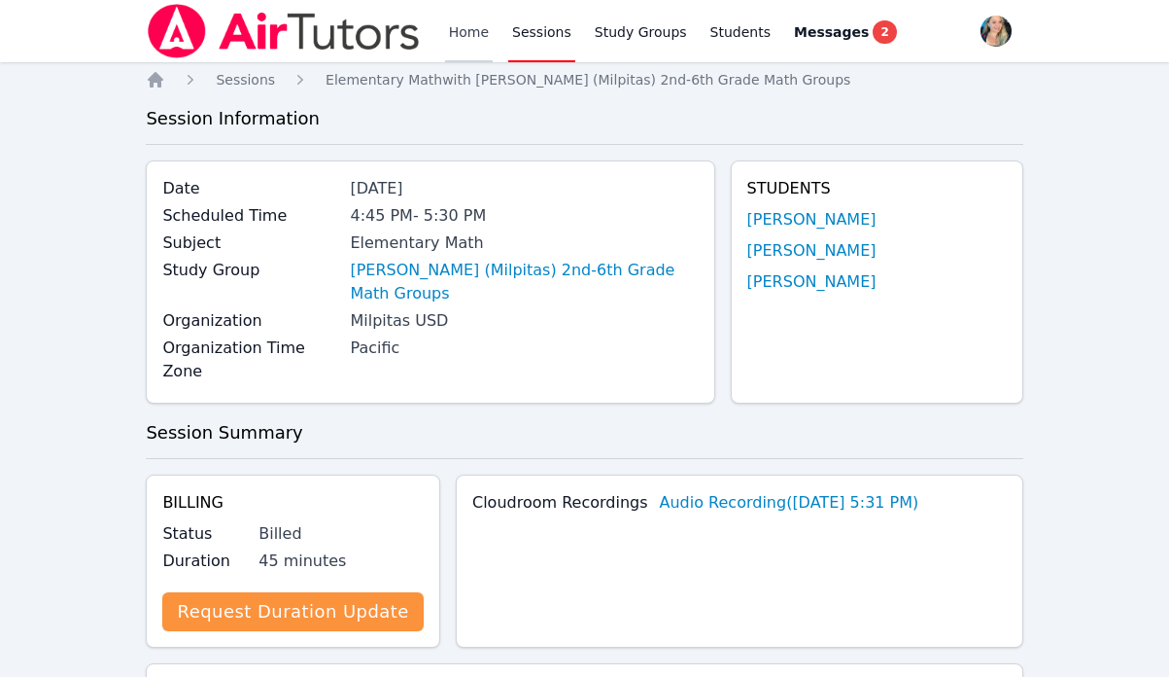
click at [477, 28] on link "Home" at bounding box center [469, 31] width 48 height 62
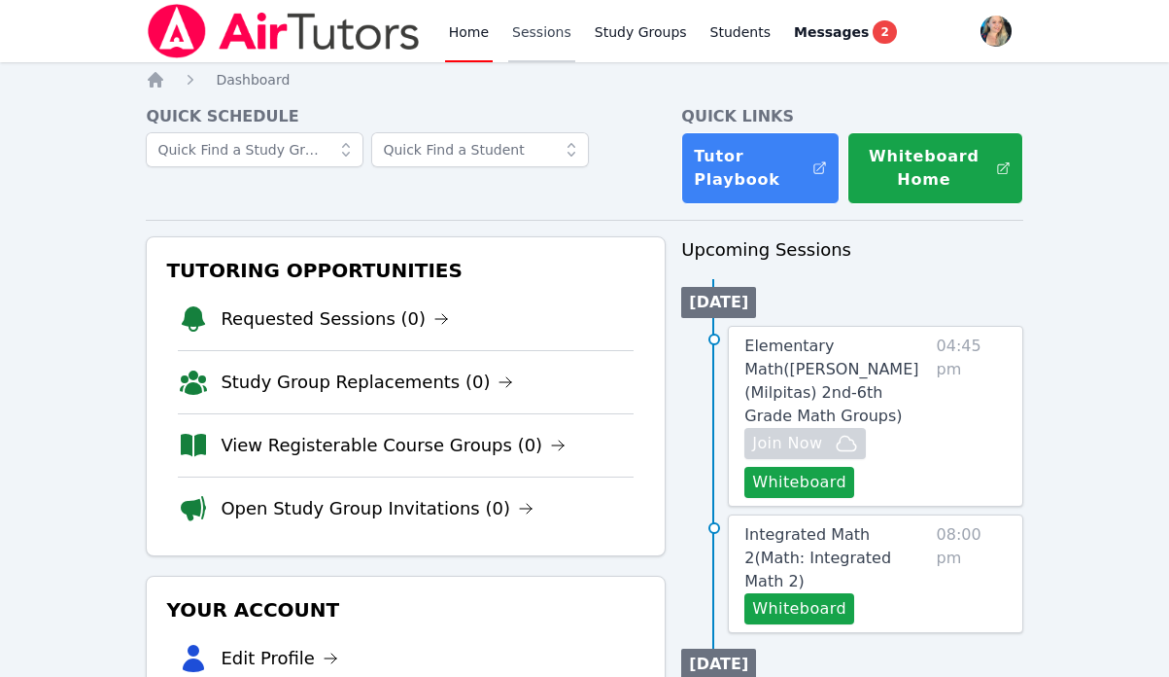
click at [539, 28] on link "Sessions" at bounding box center [541, 31] width 67 height 62
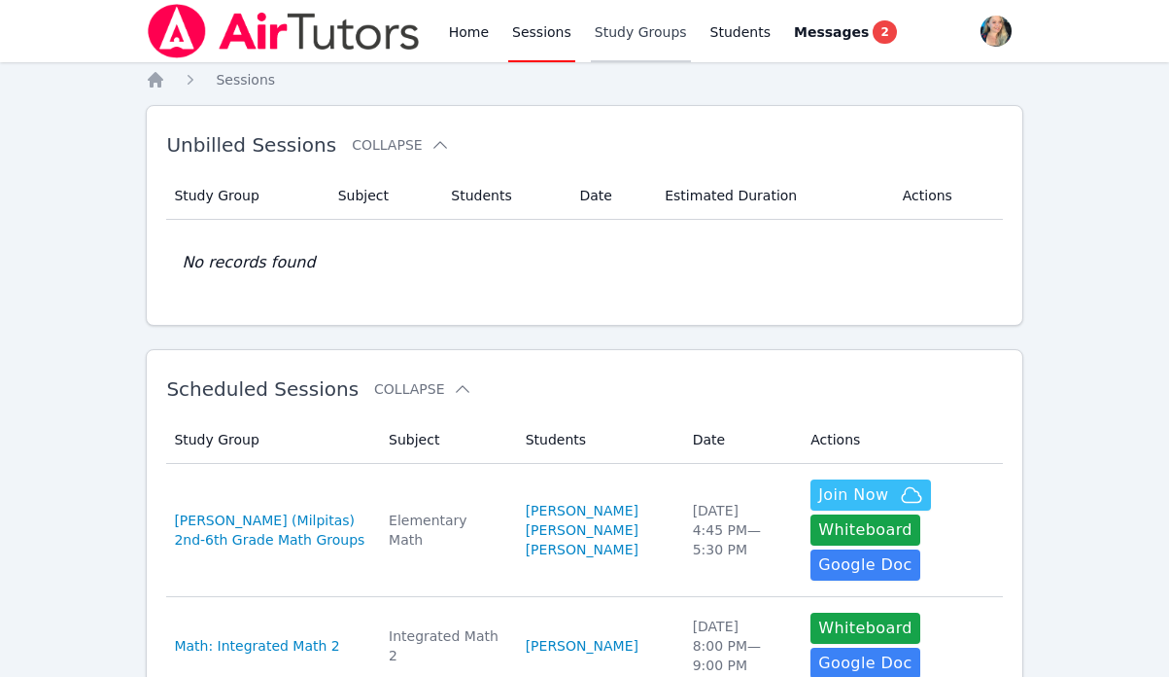
click at [646, 41] on link "Study Groups" at bounding box center [641, 31] width 100 height 62
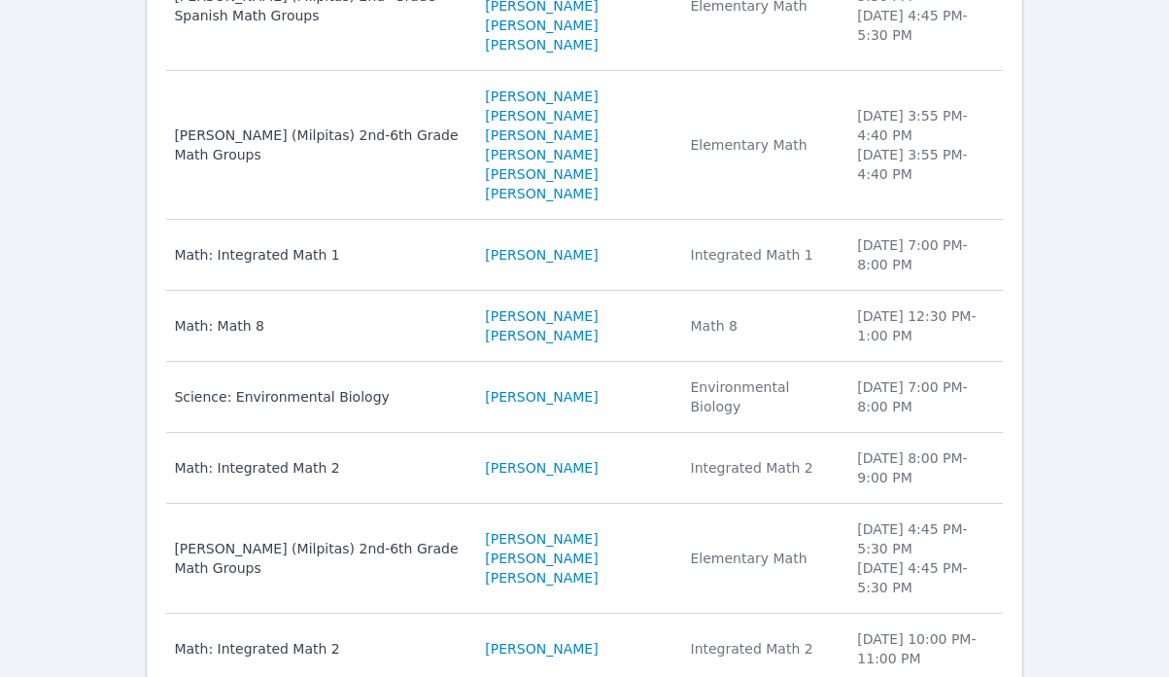
scroll to position [628, 0]
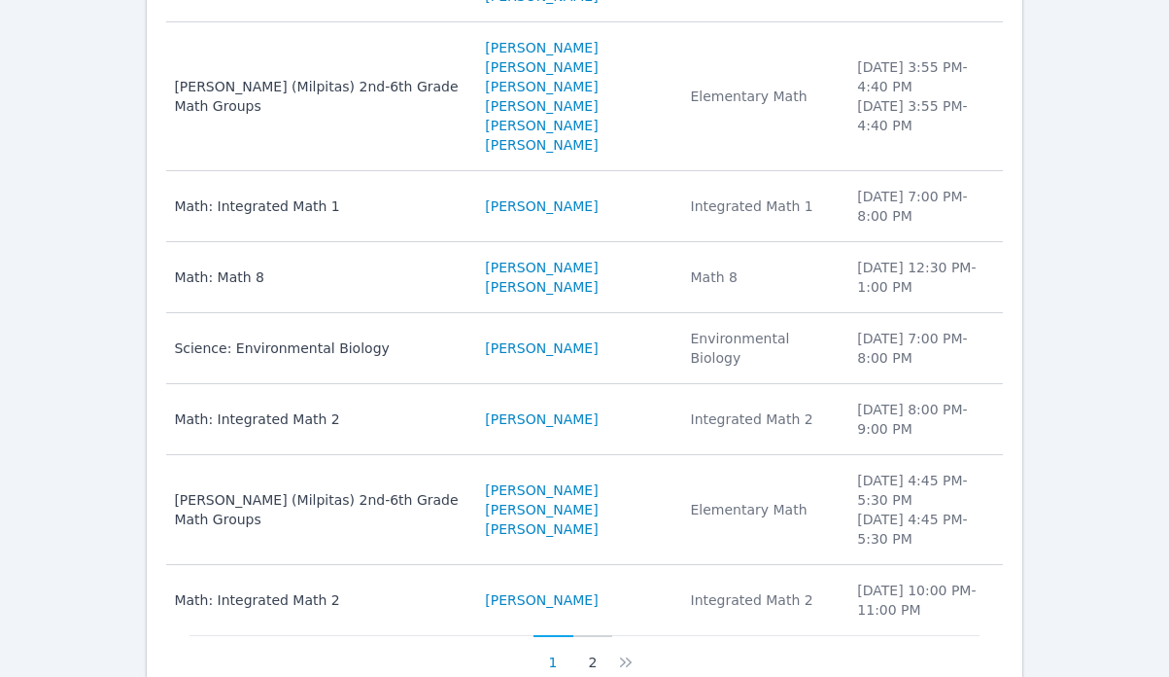
click at [591, 635] on button "2" at bounding box center [593, 653] width 40 height 37
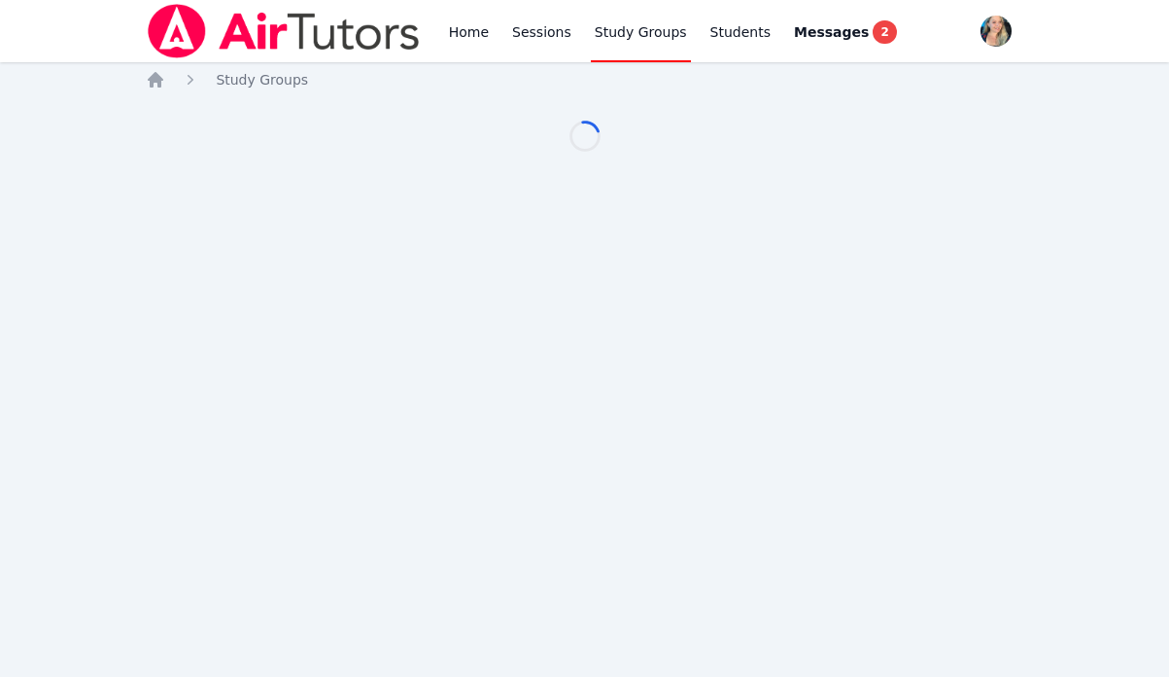
scroll to position [0, 0]
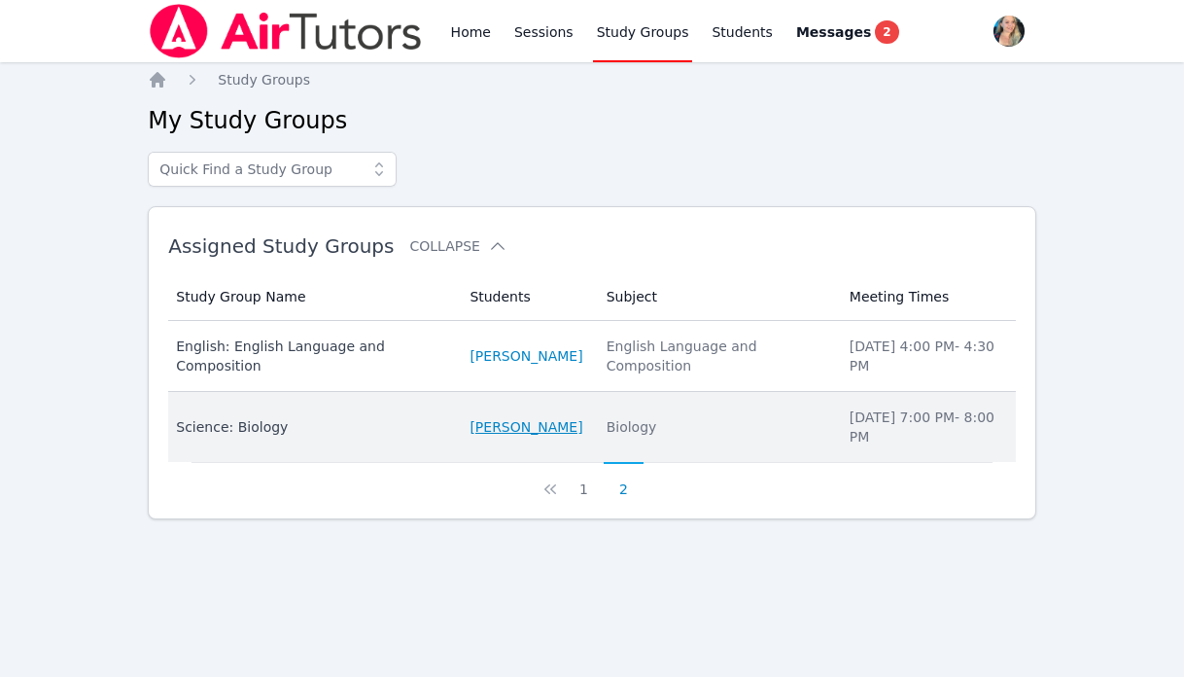
click at [498, 417] on link "Adelyn Gonzalez" at bounding box center [525, 426] width 113 height 19
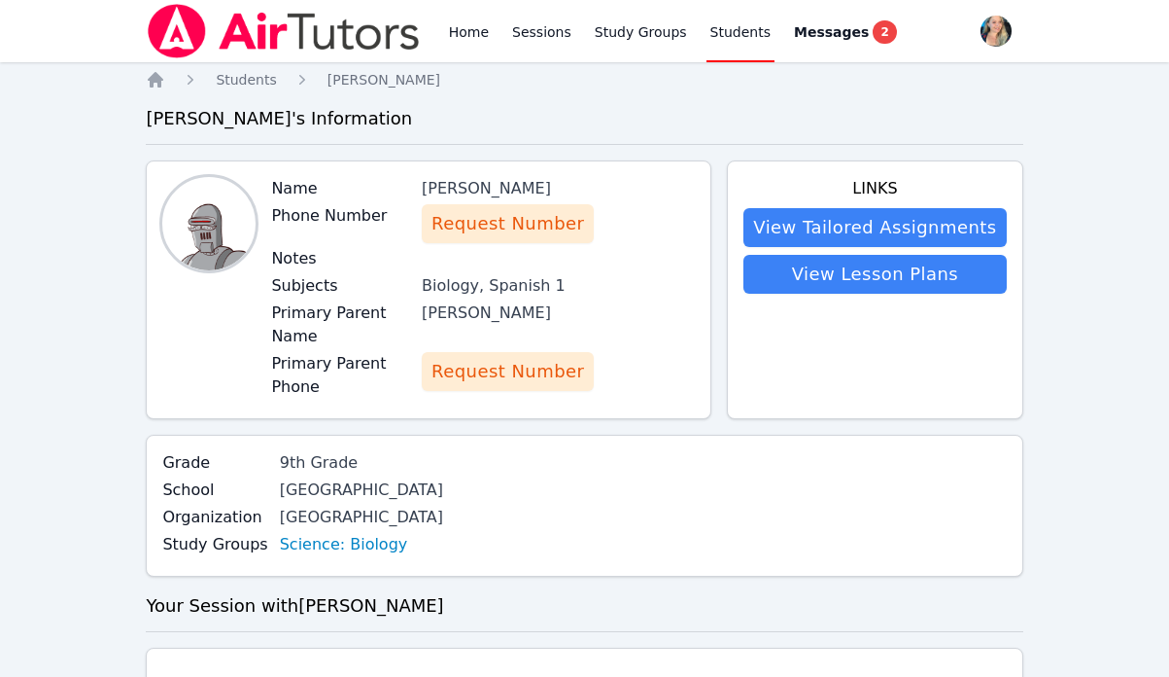
click at [476, 226] on span "Request Number" at bounding box center [508, 223] width 153 height 27
click at [514, 376] on span "Request Number" at bounding box center [508, 371] width 153 height 27
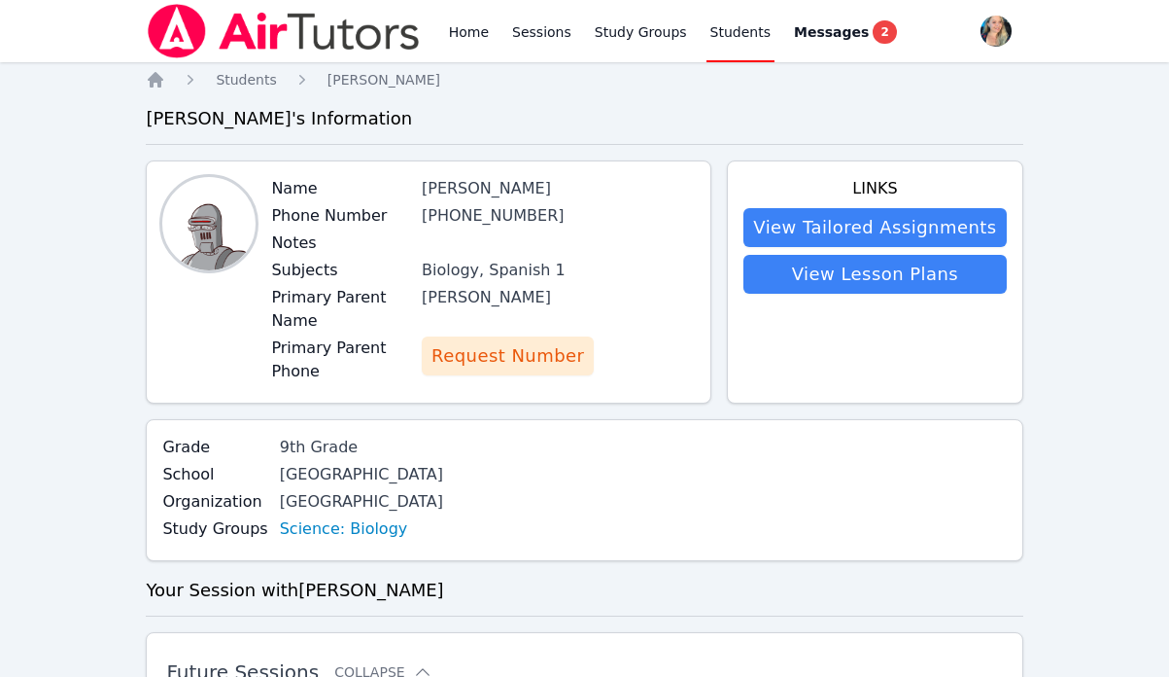
drag, startPoint x: 471, startPoint y: 352, endPoint x: 585, endPoint y: 80, distance: 295.0
click at [450, 30] on link "Home" at bounding box center [469, 31] width 48 height 62
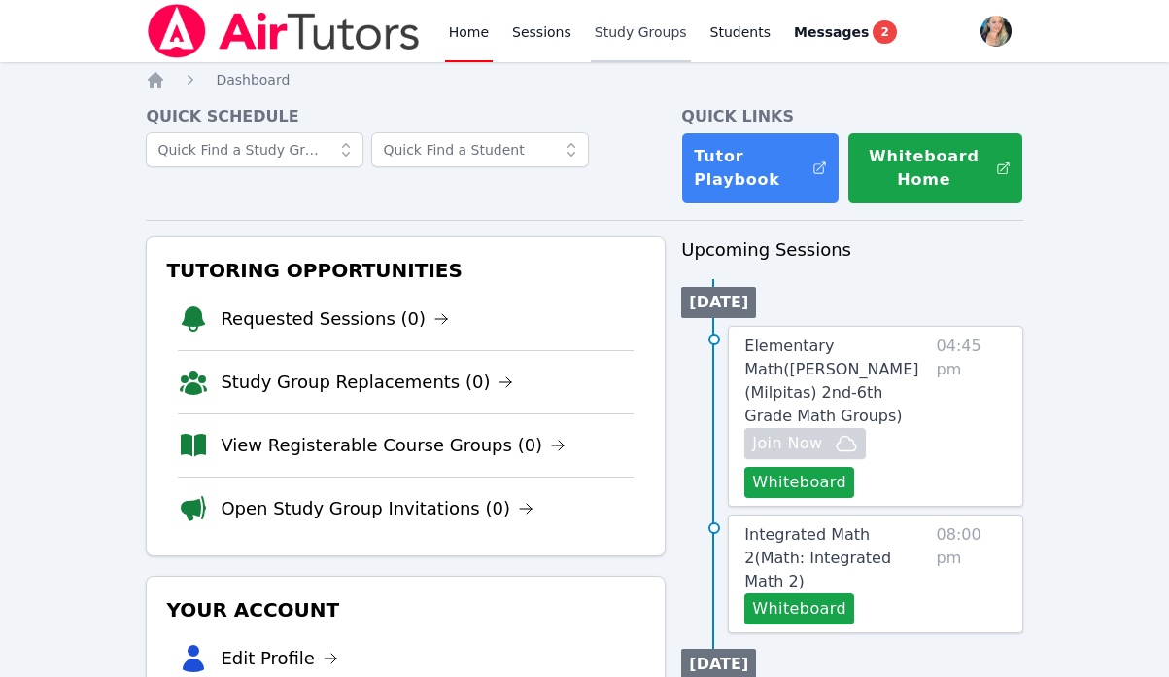
click at [620, 29] on link "Study Groups" at bounding box center [641, 31] width 100 height 62
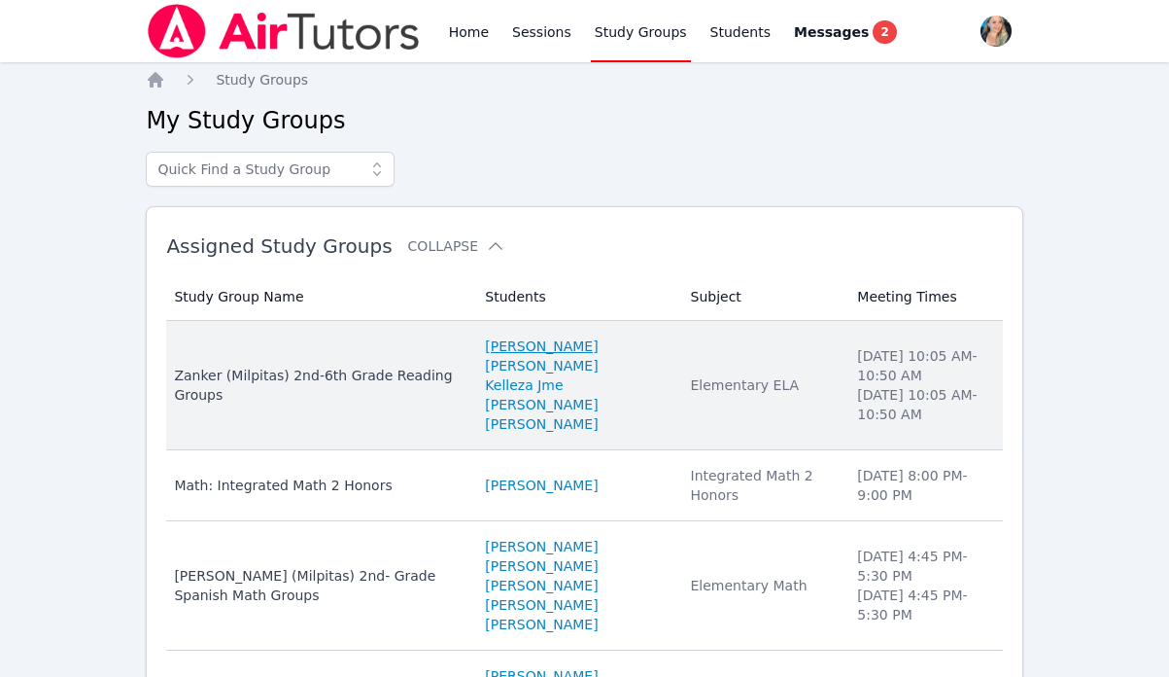
scroll to position [628, 0]
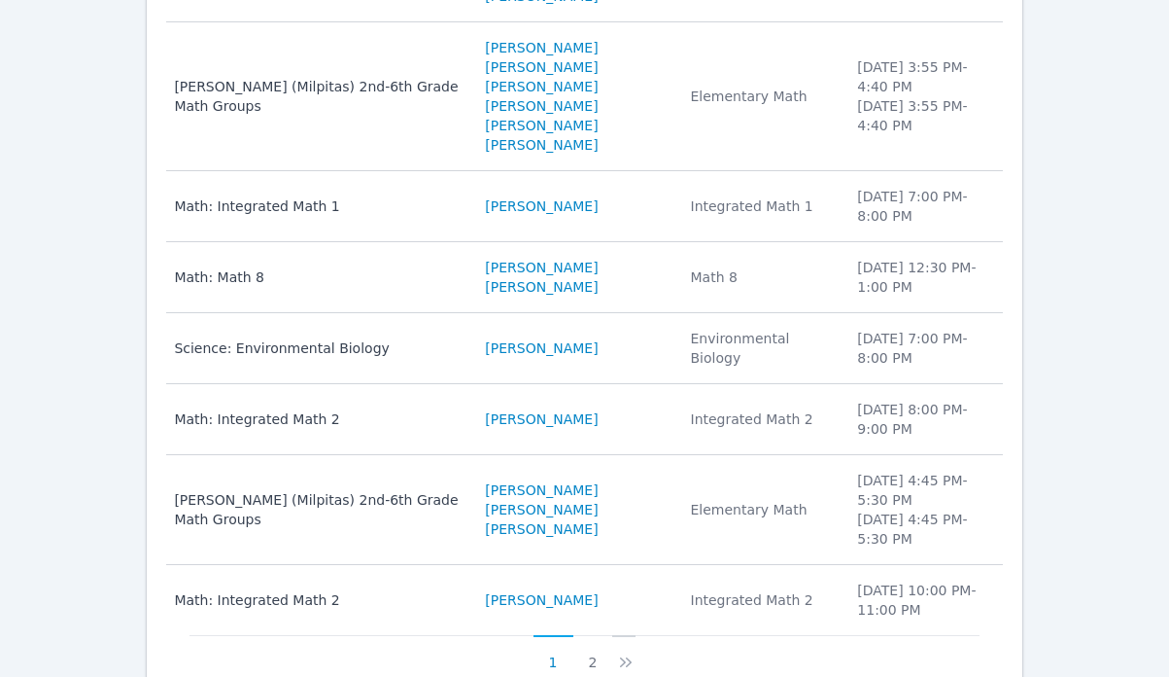
click at [625, 652] on icon at bounding box center [625, 661] width 19 height 19
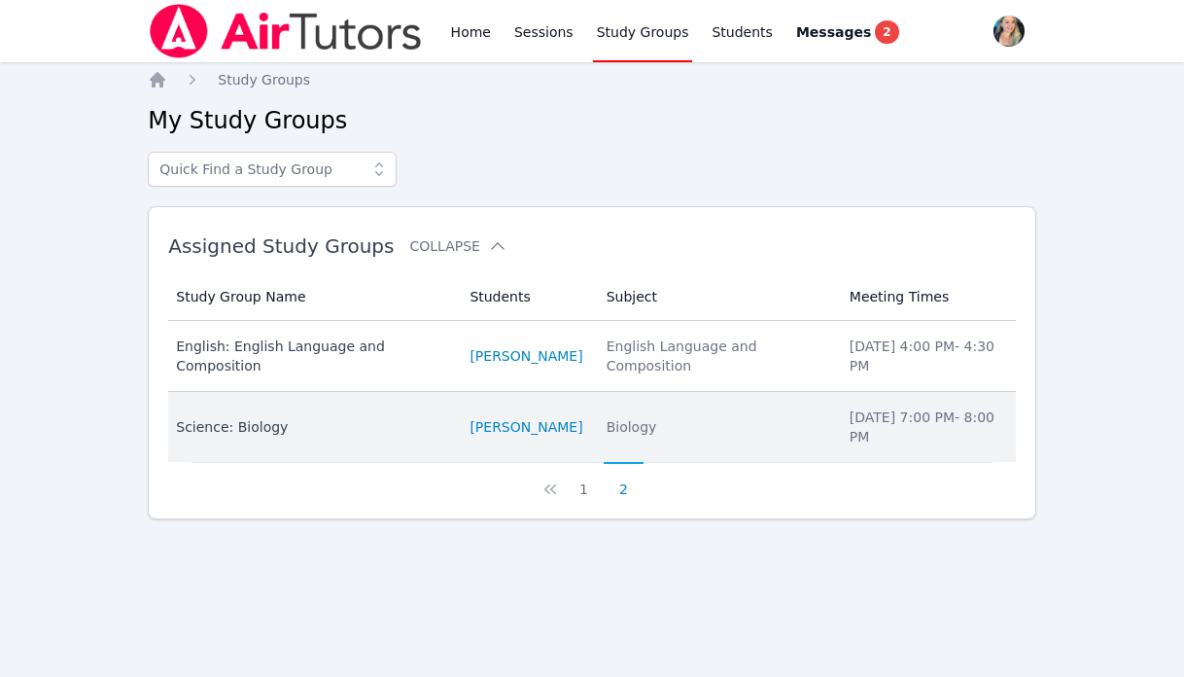
click at [232, 417] on div "Science: Biology" at bounding box center [311, 426] width 270 height 19
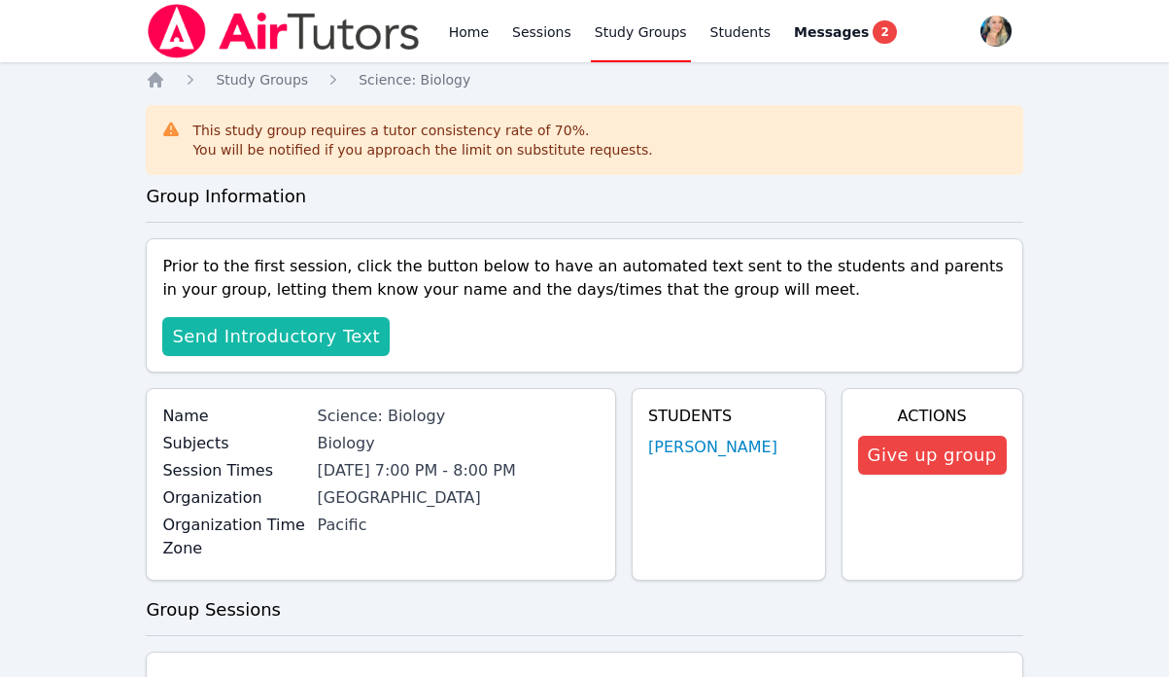
click at [233, 328] on span "Send Introductory Text" at bounding box center [276, 336] width 208 height 27
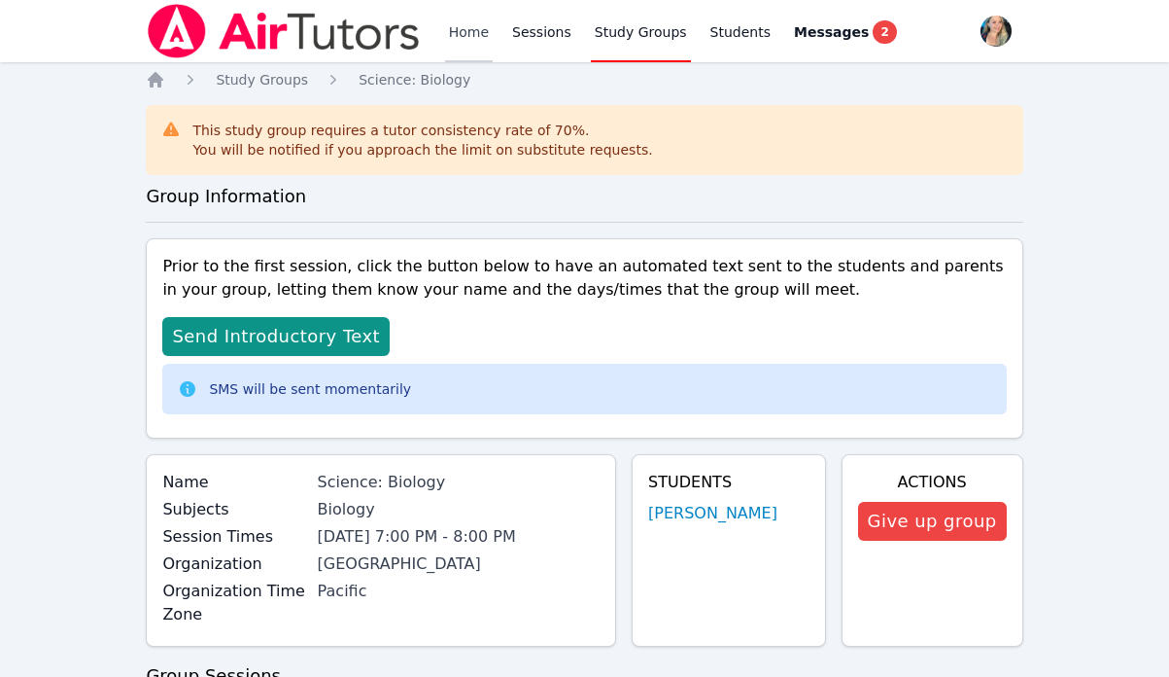
click at [454, 35] on link "Home" at bounding box center [469, 31] width 48 height 62
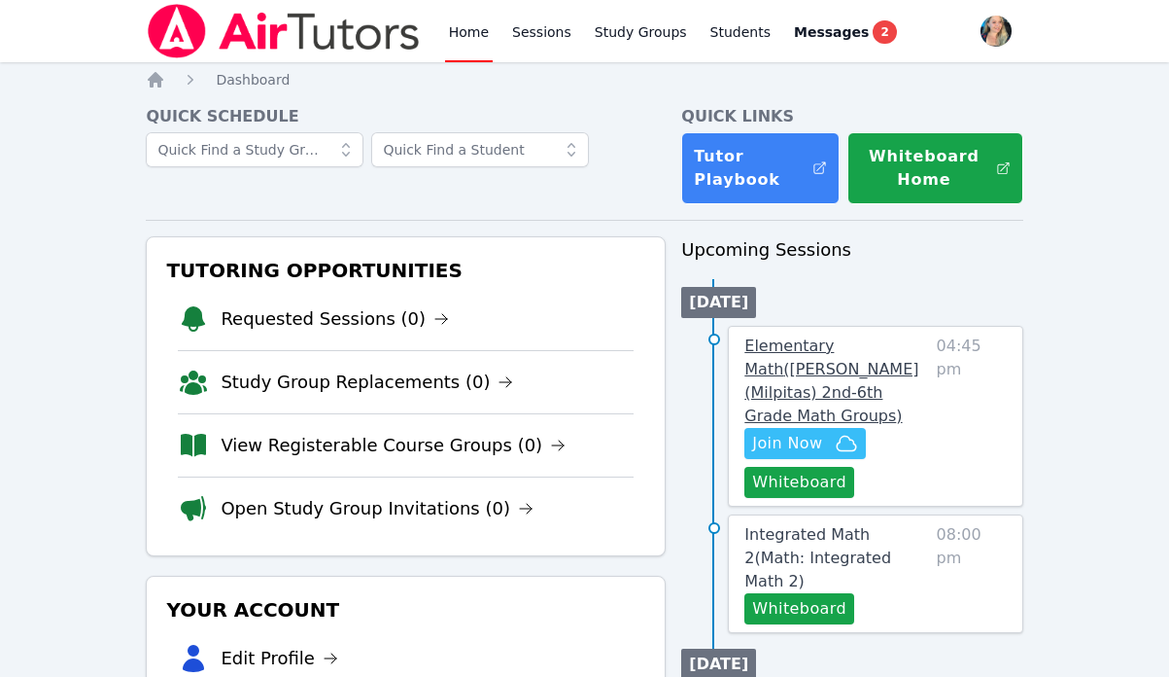
click at [786, 373] on span "Elementary Math ( Pomeroy (Milpitas) 2nd-6th Grade Math Groups )" at bounding box center [832, 380] width 174 height 88
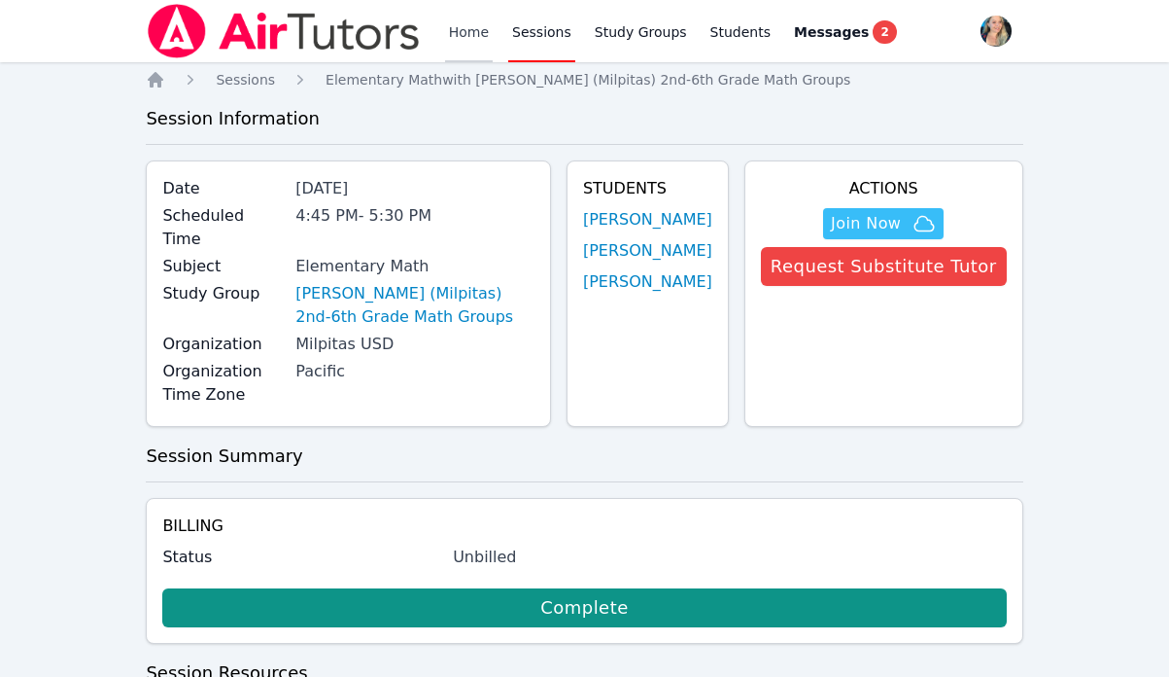
click at [461, 38] on link "Home" at bounding box center [469, 31] width 48 height 62
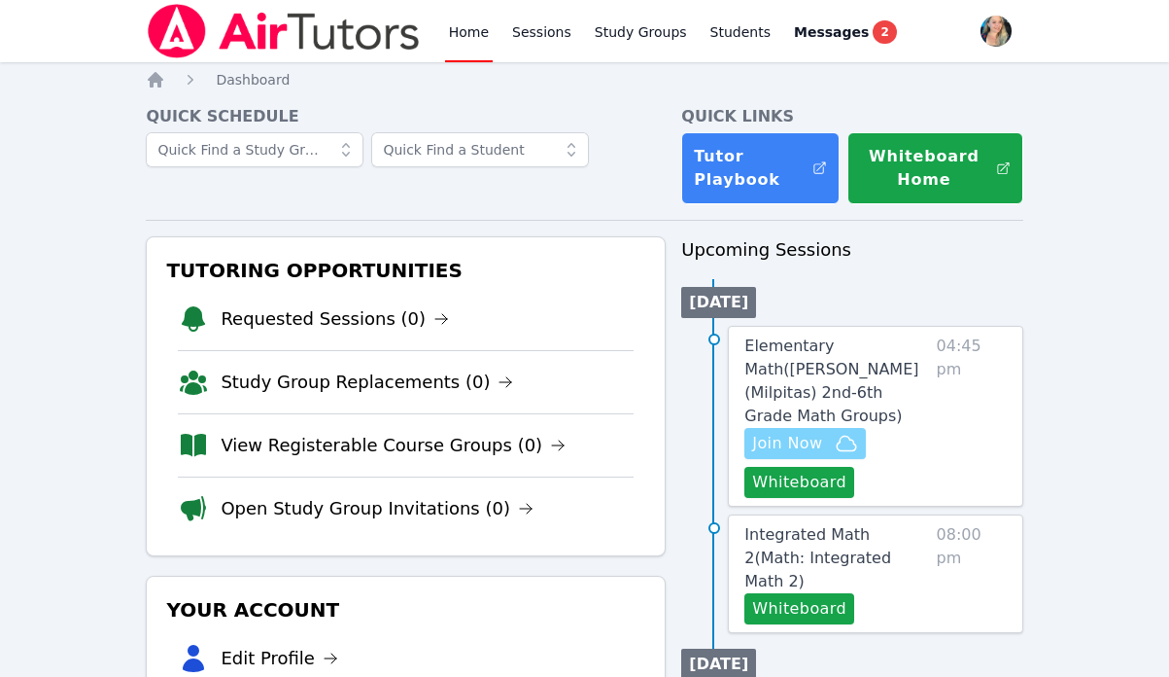
click at [791, 432] on span "Join Now" at bounding box center [787, 443] width 70 height 23
click at [817, 467] on button "Whiteboard" at bounding box center [800, 482] width 110 height 31
click at [758, 432] on span "Join Now" at bounding box center [787, 443] width 70 height 23
click at [838, 380] on link "Elementary Math ( Pomeroy (Milpitas) 2nd-6th Grade Math Groups )" at bounding box center [837, 380] width 184 height 93
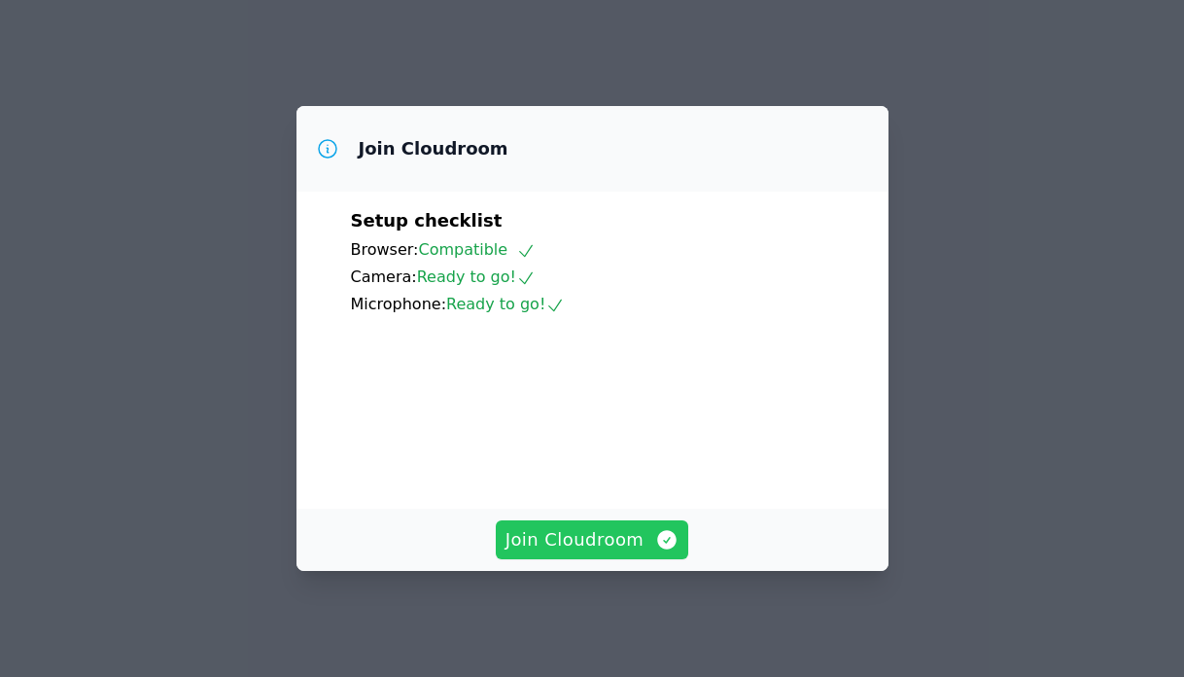
click at [597, 540] on span "Join Cloudroom" at bounding box center [592, 539] width 174 height 27
